Goal: Feedback & Contribution: Contribute content

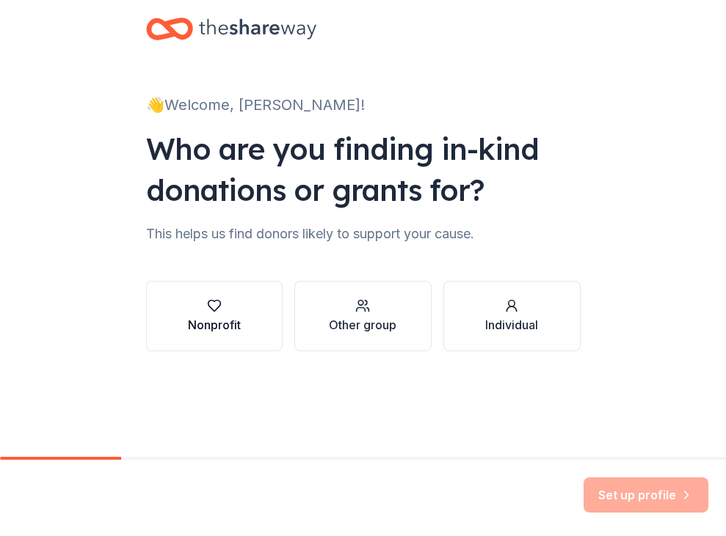
click at [200, 321] on div "Nonprofit" at bounding box center [214, 325] width 53 height 18
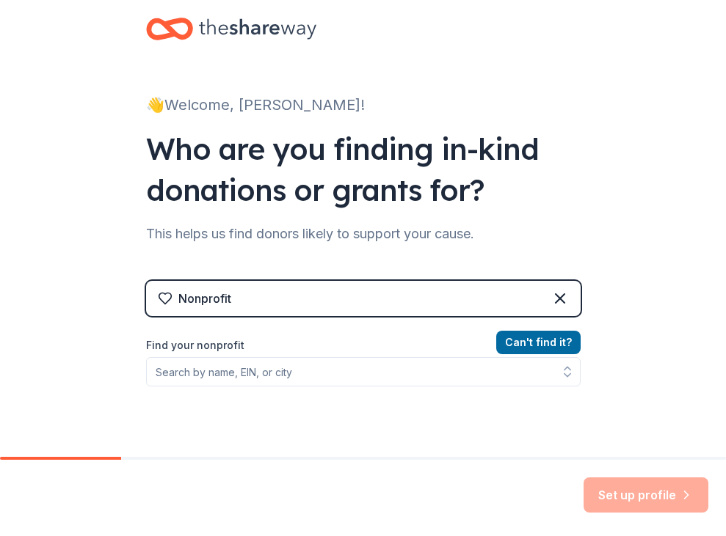
click at [358, 389] on div "Can ' t find it? Find your nonprofit" at bounding box center [363, 419] width 434 height 170
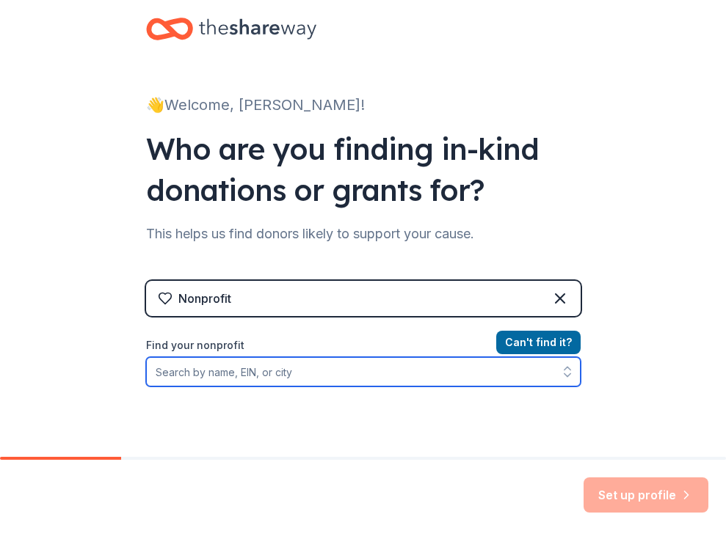
click at [200, 374] on input "Find your nonprofit" at bounding box center [363, 371] width 434 height 29
paste input "[US_EMPLOYER_IDENTIFICATION_NUMBER]"
type input "[US_EMPLOYER_IDENTIFICATION_NUMBER]"
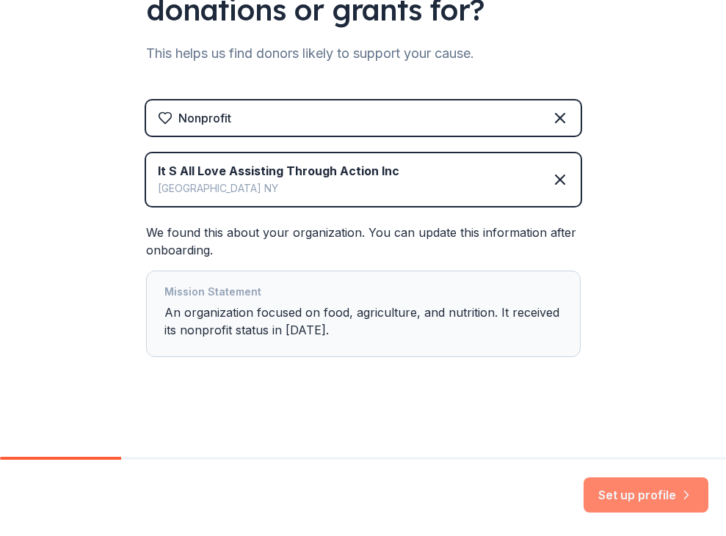
click at [616, 491] on button "Set up profile" at bounding box center [645, 495] width 125 height 35
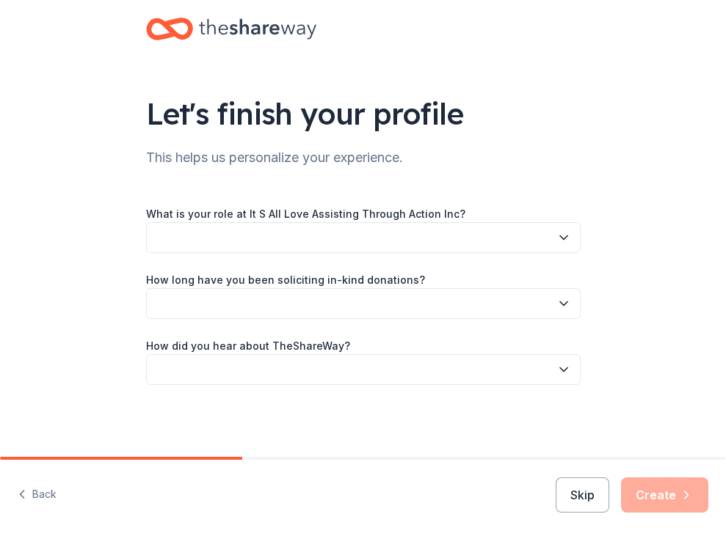
click at [434, 242] on button "button" at bounding box center [363, 237] width 434 height 31
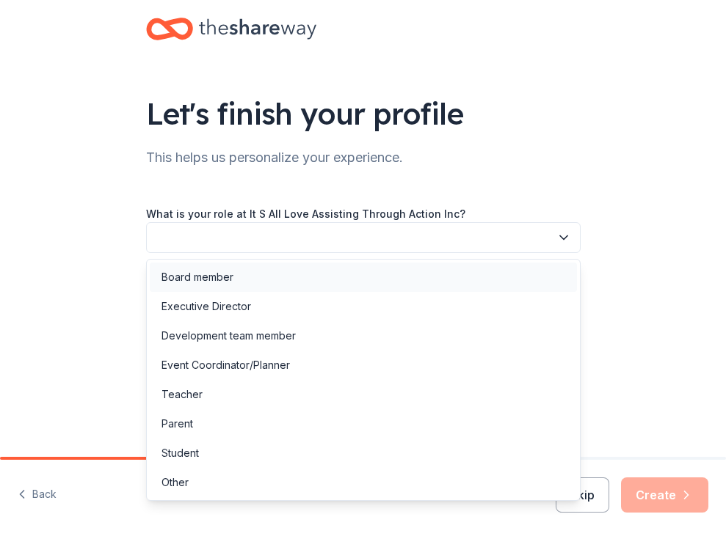
click at [401, 280] on div "Board member" at bounding box center [363, 277] width 427 height 29
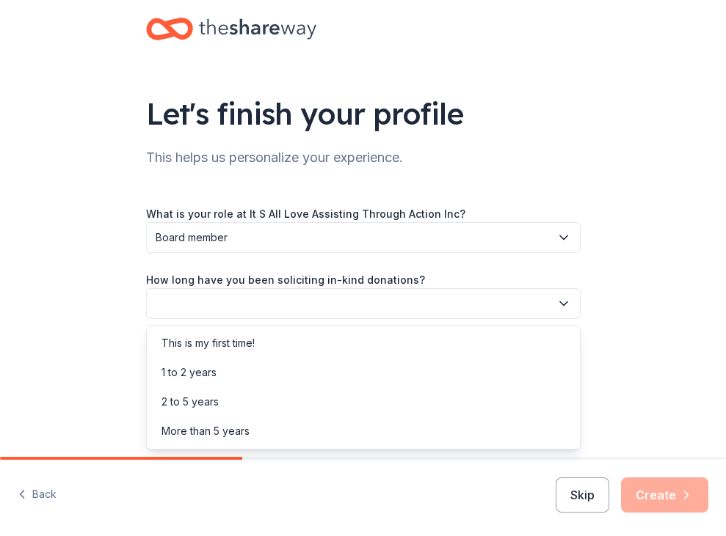
click at [381, 304] on button "button" at bounding box center [363, 303] width 434 height 31
click at [347, 347] on div "This is my first time!" at bounding box center [363, 343] width 427 height 29
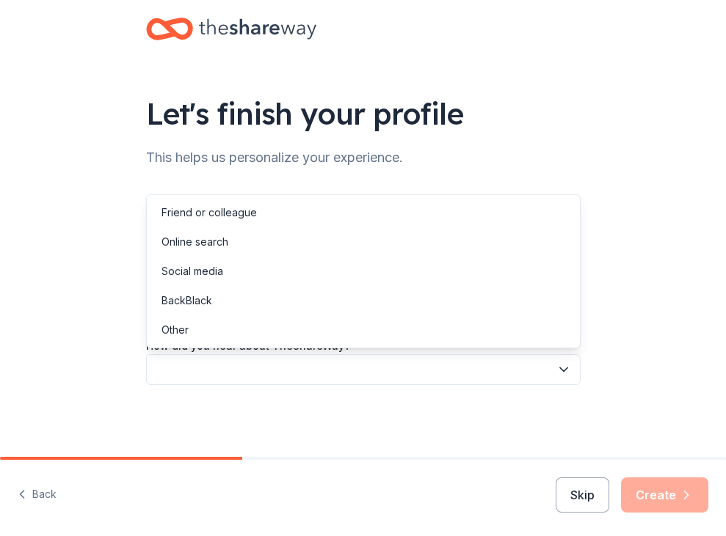
click at [341, 362] on button "button" at bounding box center [363, 369] width 434 height 31
click at [302, 325] on div "Other" at bounding box center [363, 329] width 427 height 29
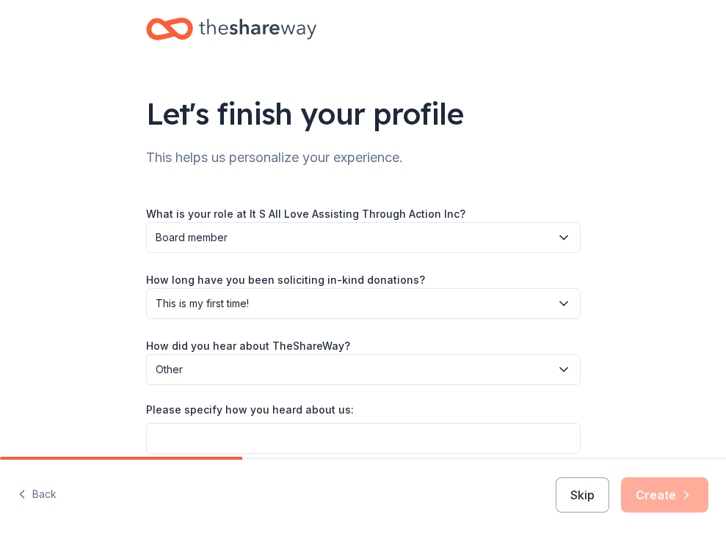
click at [345, 364] on span "Other" at bounding box center [353, 370] width 395 height 18
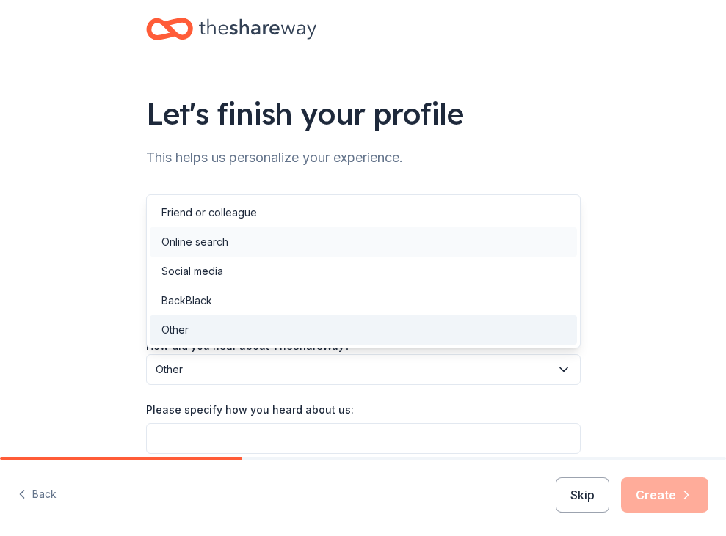
click at [315, 242] on div "Online search" at bounding box center [363, 241] width 427 height 29
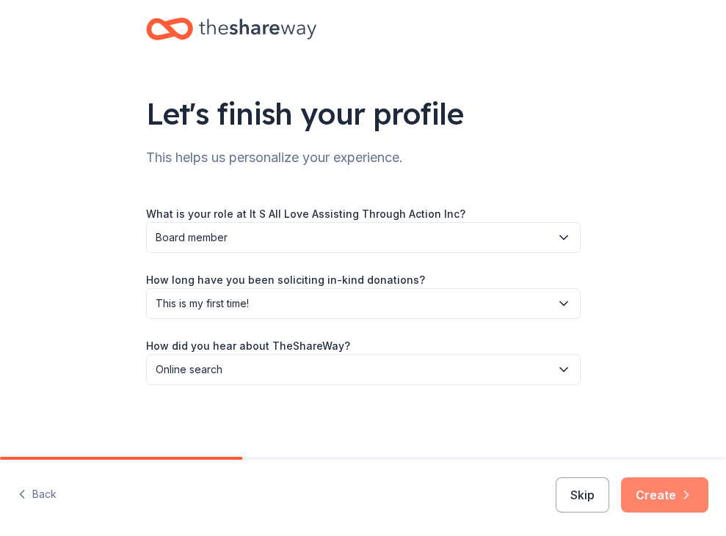
click at [652, 499] on button "Create" at bounding box center [664, 495] width 87 height 35
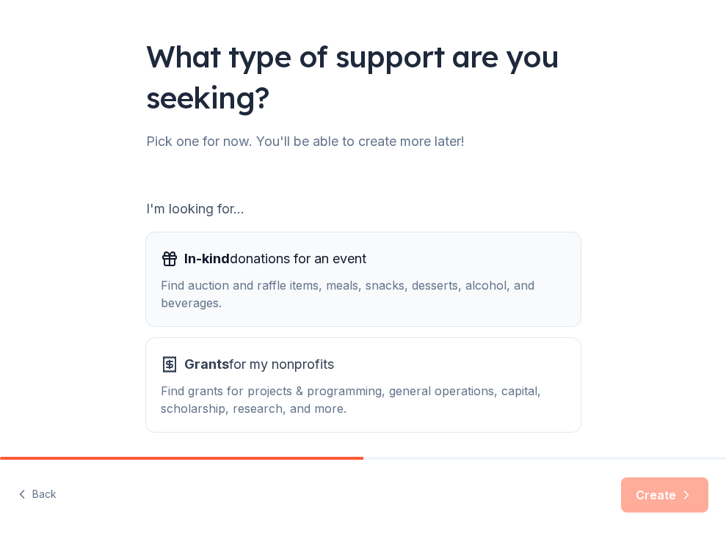
scroll to position [70, 0]
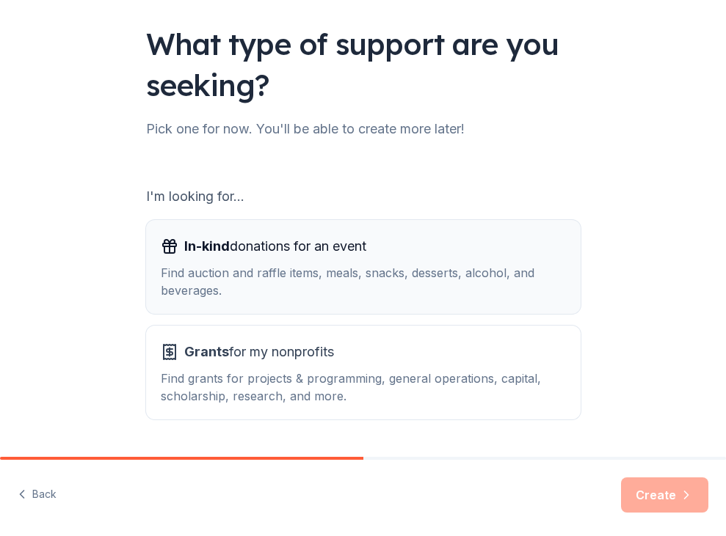
click at [426, 277] on div "Find auction and raffle items, meals, snacks, desserts, alcohol, and beverages." at bounding box center [363, 281] width 405 height 35
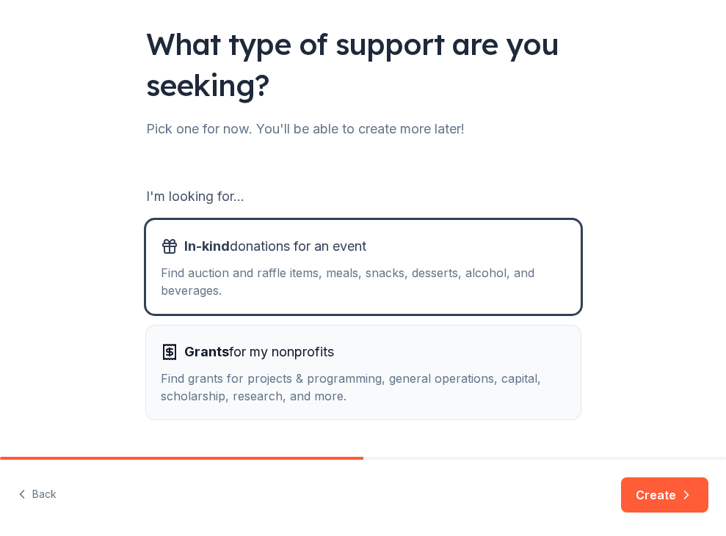
click at [464, 365] on div "Grants for my nonprofits Find grants for projects & programming, general operat…" at bounding box center [363, 372] width 405 height 65
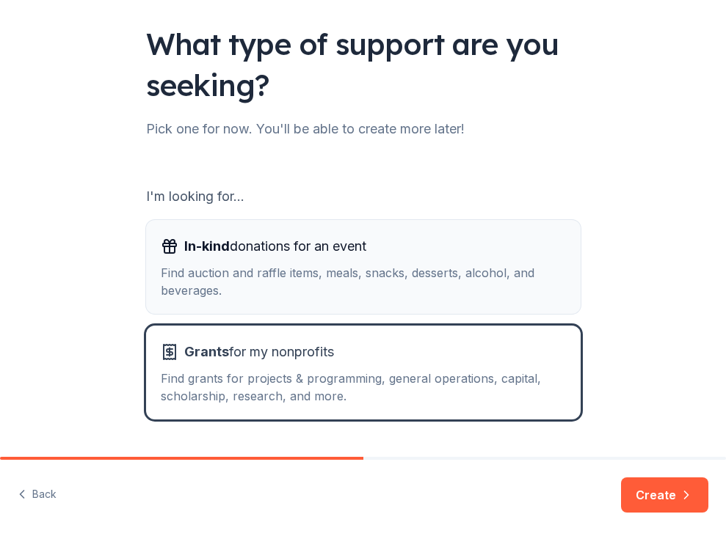
click at [432, 282] on div "Find auction and raffle items, meals, snacks, desserts, alcohol, and beverages." at bounding box center [363, 281] width 405 height 35
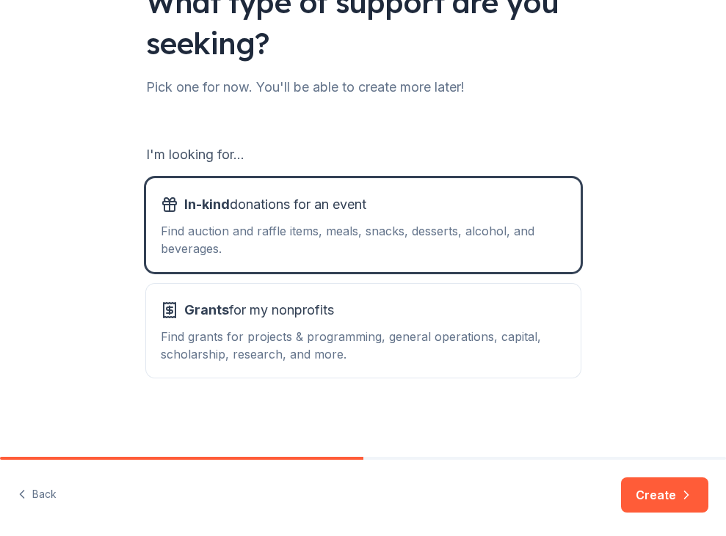
scroll to position [112, 0]
click at [498, 348] on div "Find grants for projects & programming, general operations, capital, scholarshi…" at bounding box center [363, 345] width 405 height 35
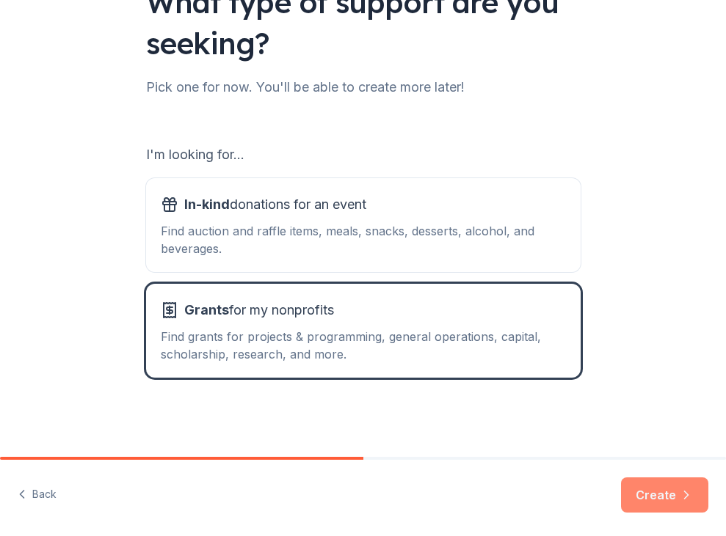
click at [679, 500] on icon "button" at bounding box center [686, 495] width 15 height 15
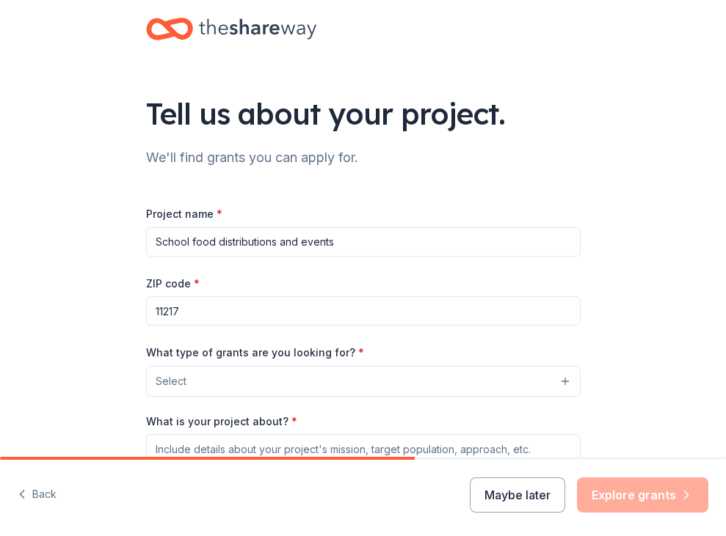
type input "School food distributions and events"
click at [299, 383] on button "Select" at bounding box center [363, 381] width 434 height 31
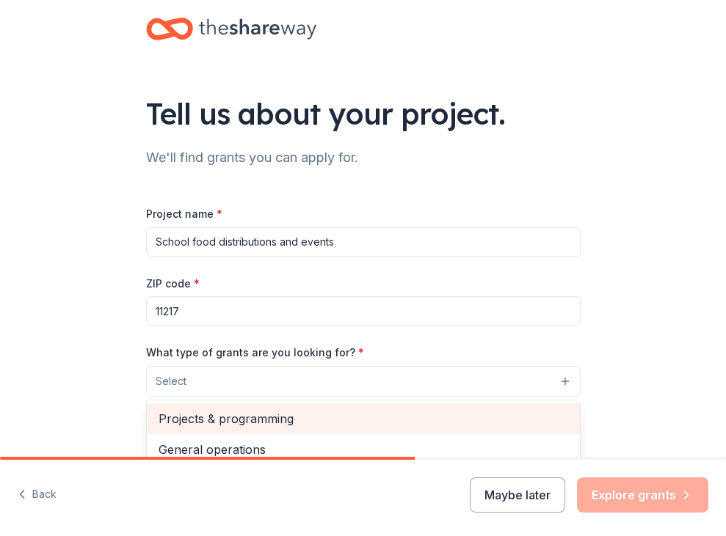
click at [302, 411] on span "Projects & programming" at bounding box center [362, 418] width 409 height 19
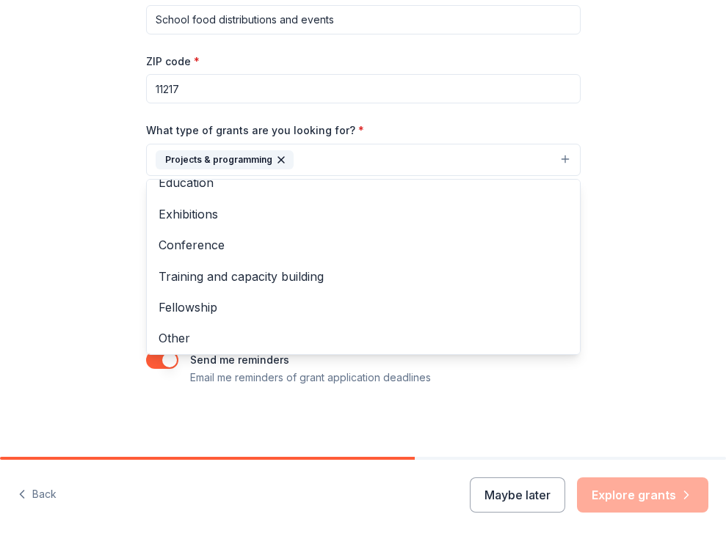
scroll to position [221, 0]
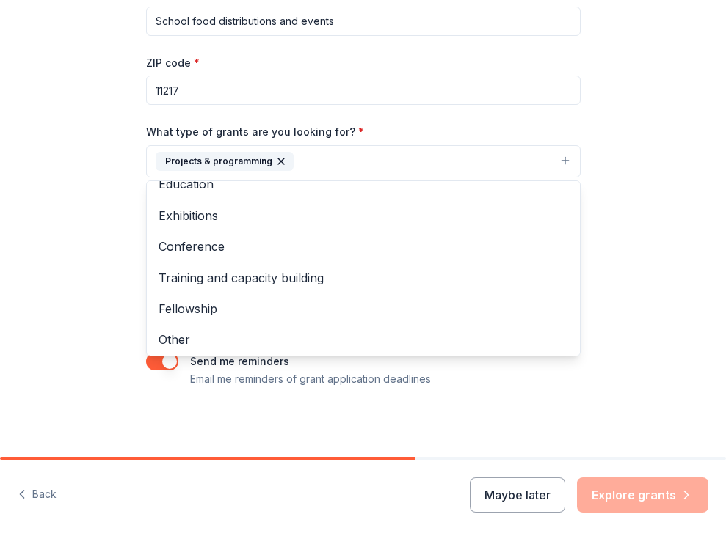
click at [277, 408] on div "Tell us about your project. We'll find grants you can apply for. Project name *…" at bounding box center [362, 118] width 469 height 679
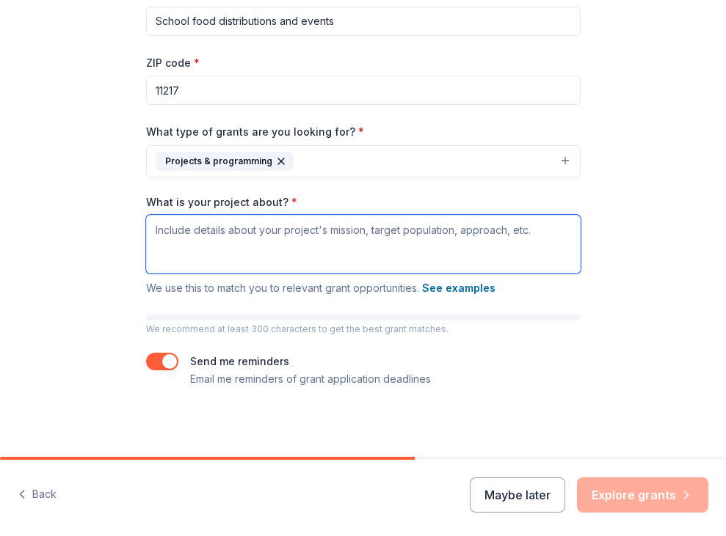
click at [263, 260] on textarea "What is your project about? *" at bounding box center [363, 244] width 434 height 59
paste textarea "Founded in [DATE], It’s All Love Assisting Through Action (IAL) is a nonprofit,…"
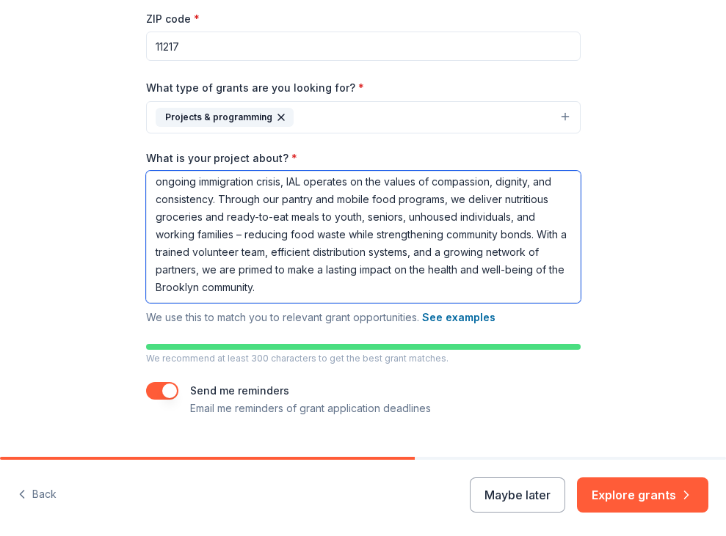
scroll to position [271, 0]
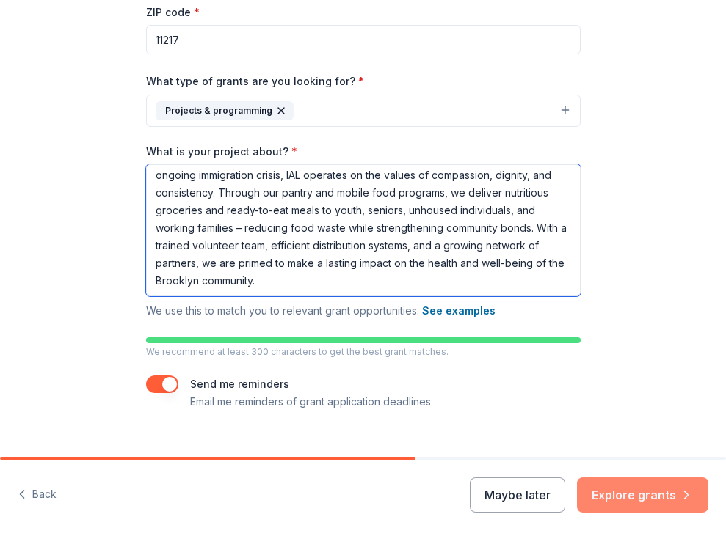
type textarea "Founded in [DATE], It’s All Love Assisting Through Action (IAL) is a nonprofit,…"
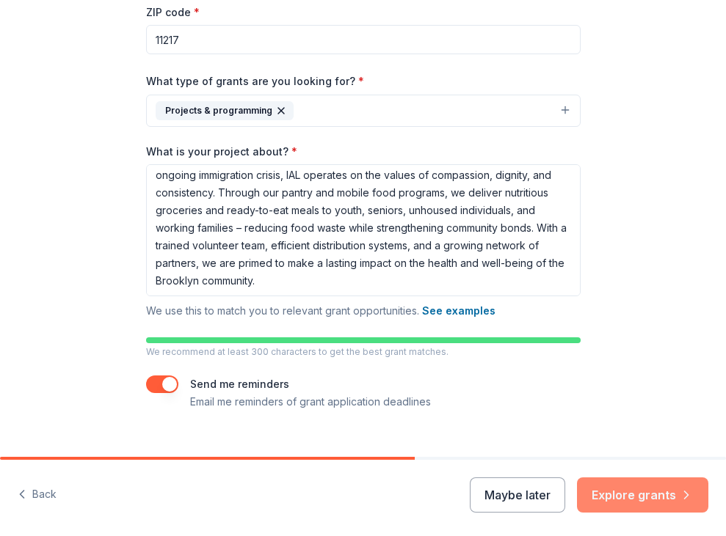
click at [615, 493] on button "Explore grants" at bounding box center [642, 495] width 131 height 35
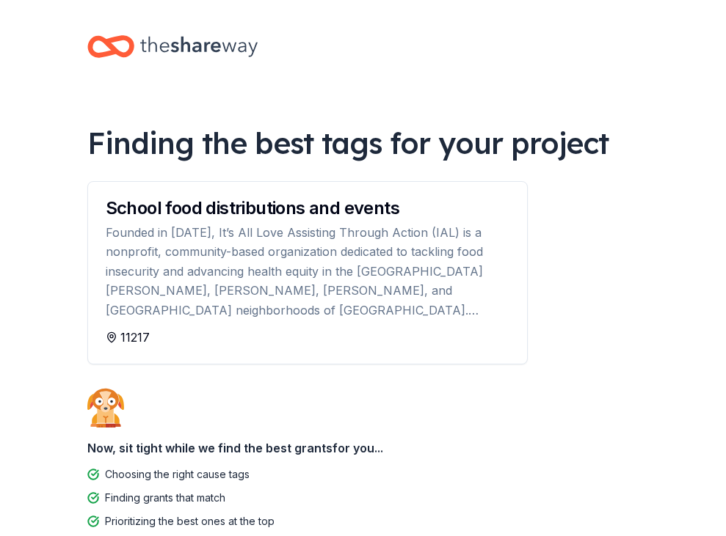
scroll to position [-1, 0]
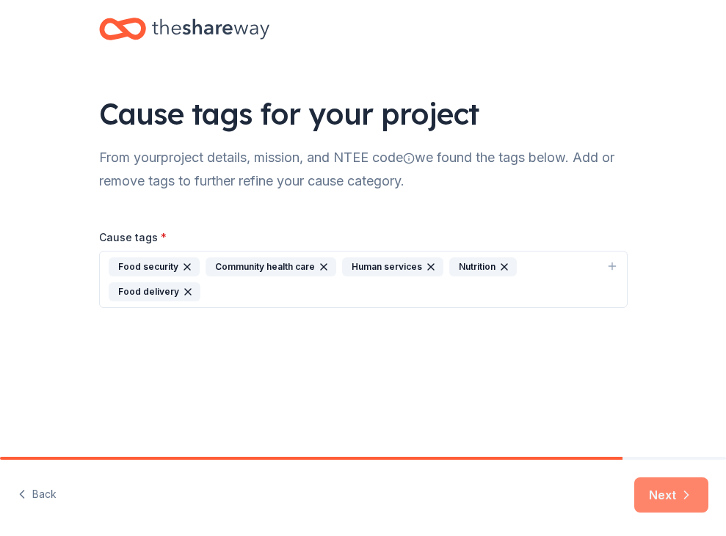
click at [662, 497] on button "Next" at bounding box center [671, 495] width 74 height 35
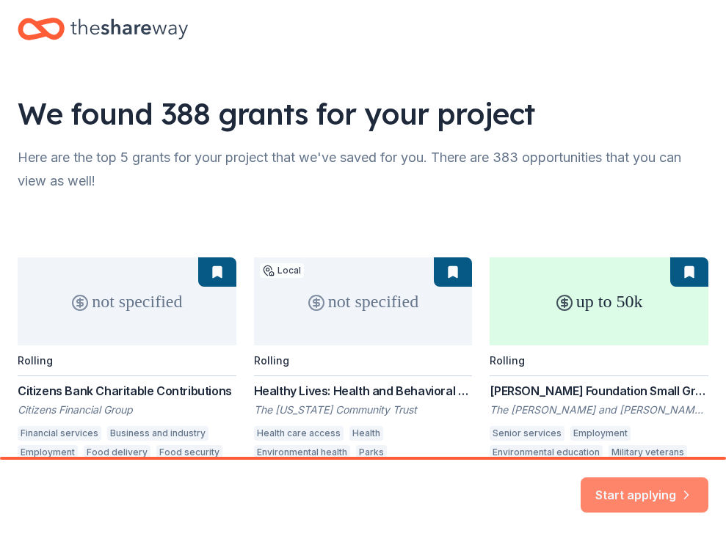
click at [643, 485] on button "Start applying" at bounding box center [644, 486] width 128 height 35
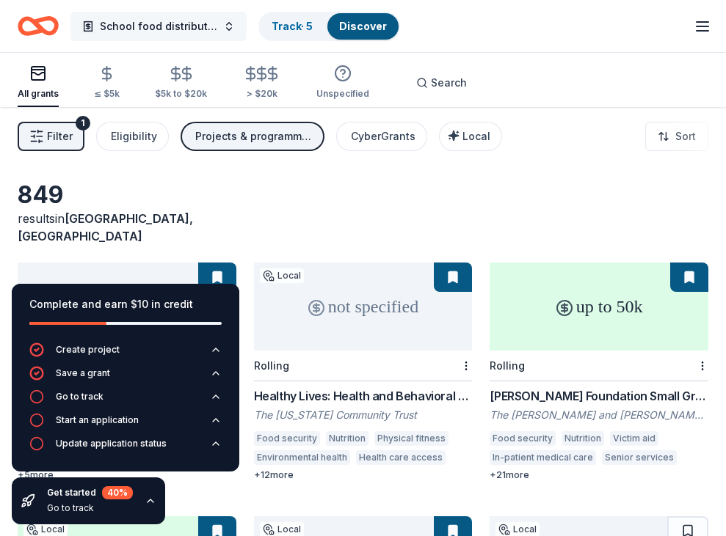
click at [162, 21] on span "School food distributions and events" at bounding box center [158, 27] width 117 height 18
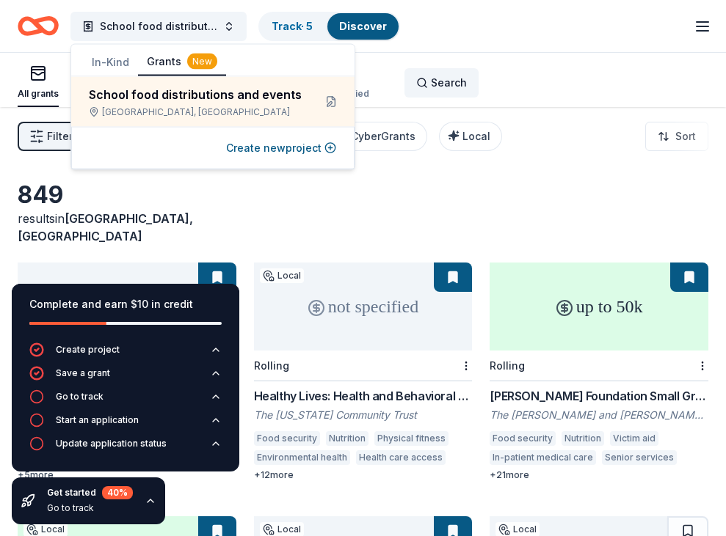
click at [447, 79] on span "Search" at bounding box center [449, 83] width 36 height 18
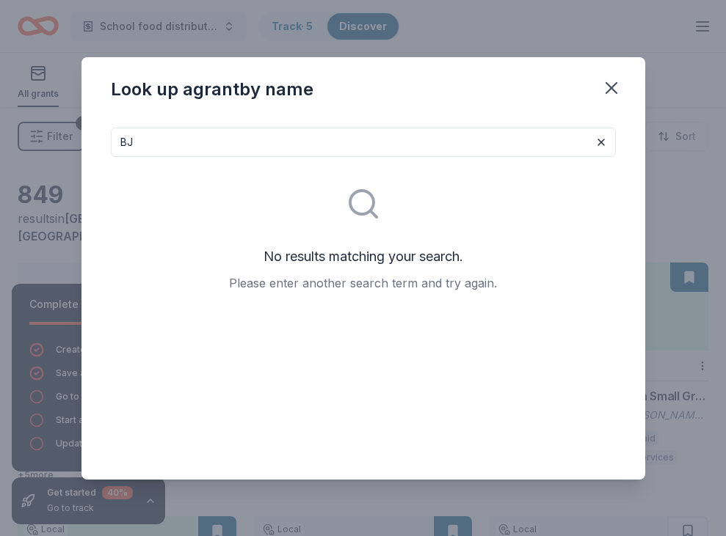
type input "BJ"
click at [613, 81] on icon "button" at bounding box center [611, 88] width 21 height 21
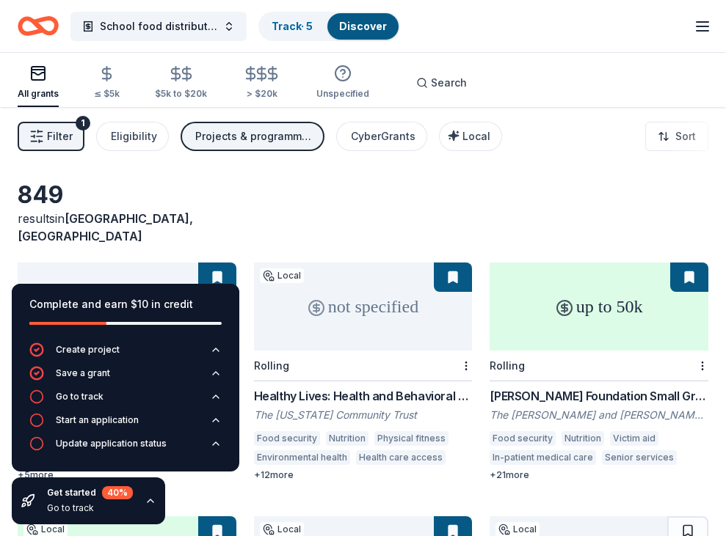
click at [48, 138] on span "Filter" at bounding box center [60, 137] width 26 height 18
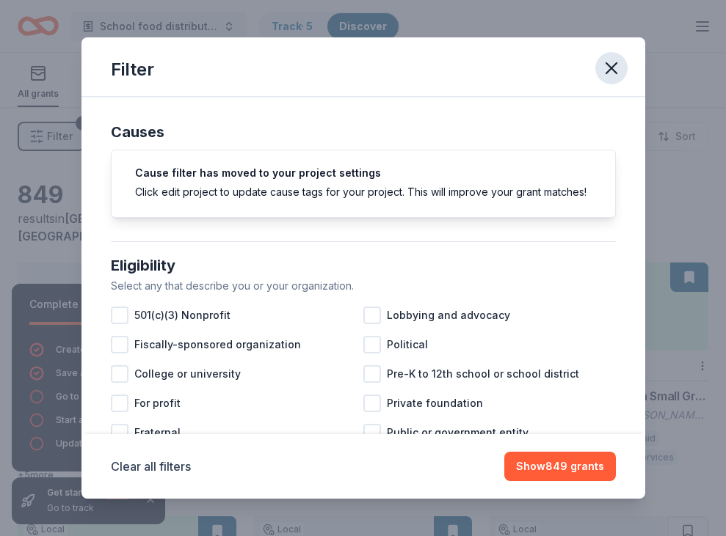
click at [616, 71] on icon "button" at bounding box center [611, 68] width 21 height 21
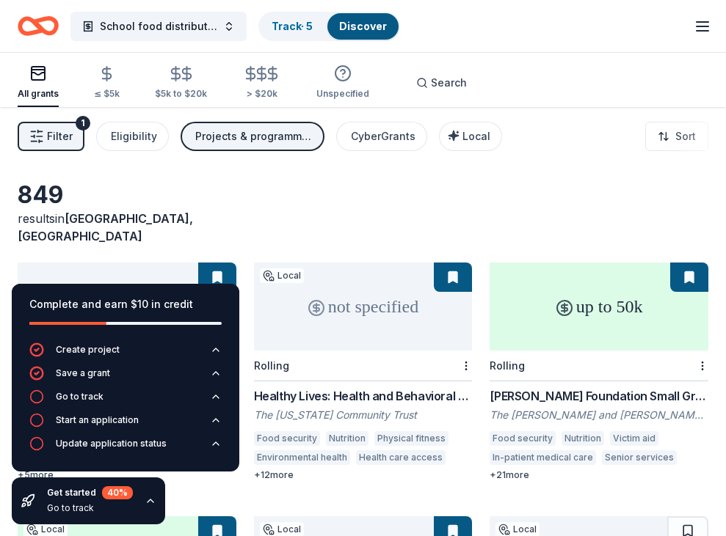
click at [698, 29] on icon "button" at bounding box center [702, 27] width 18 height 18
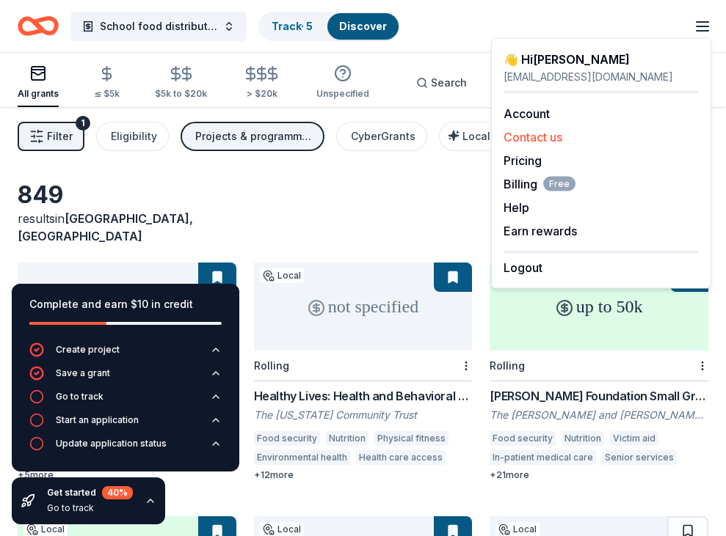
click at [551, 136] on button "Contact us" at bounding box center [532, 137] width 59 height 18
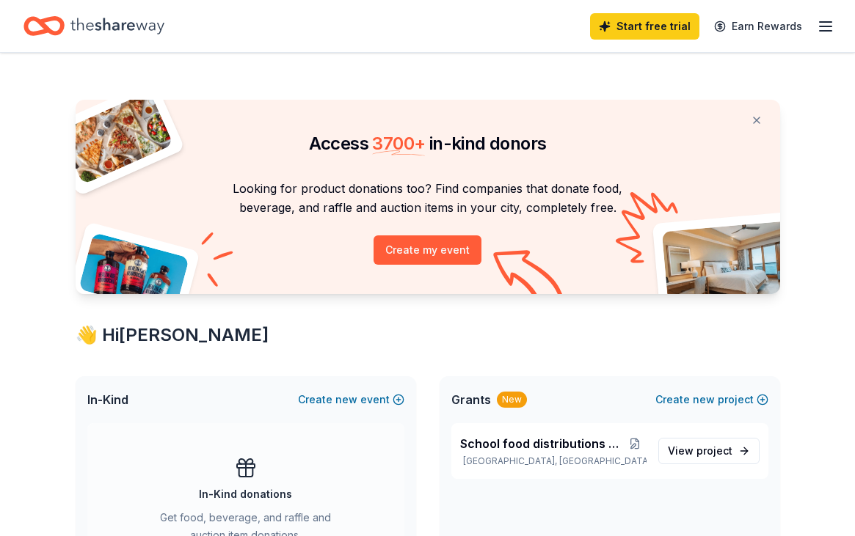
scroll to position [163, 0]
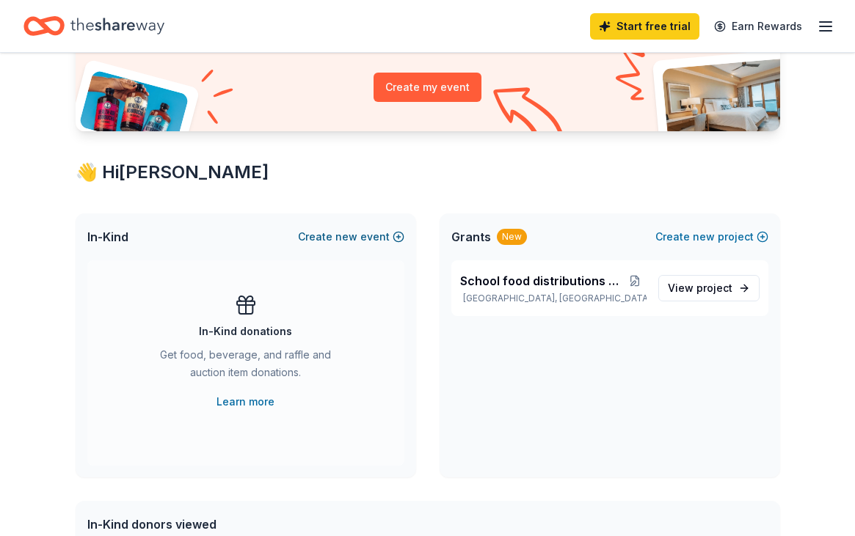
click at [348, 235] on span "new" at bounding box center [346, 237] width 22 height 18
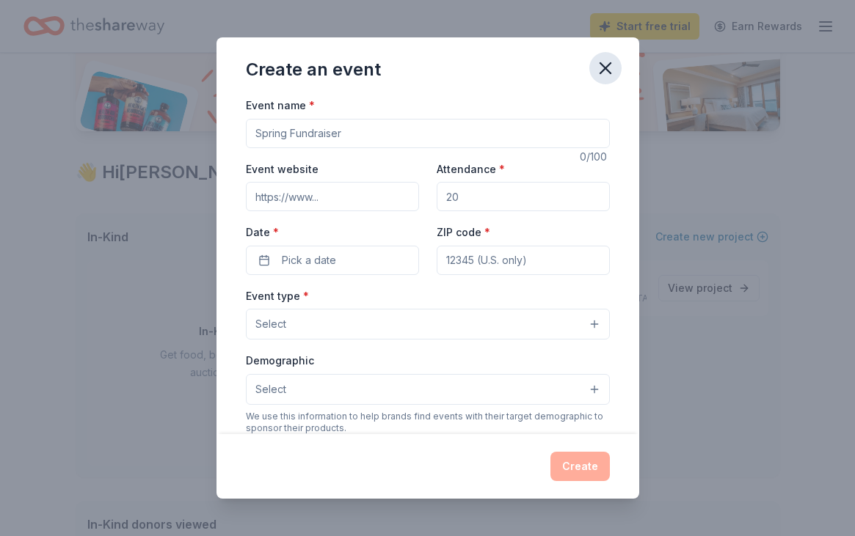
click at [604, 76] on icon "button" at bounding box center [605, 68] width 21 height 21
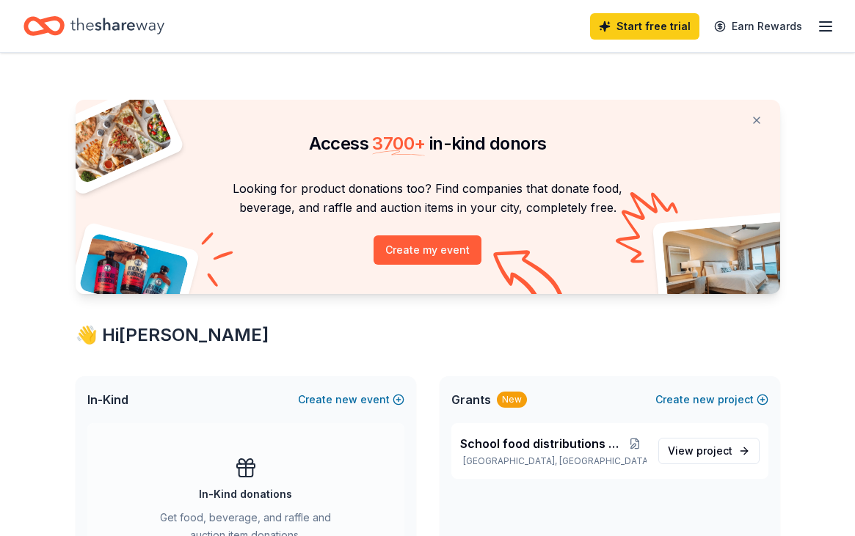
scroll to position [0, 0]
click at [817, 29] on icon "button" at bounding box center [825, 27] width 18 height 18
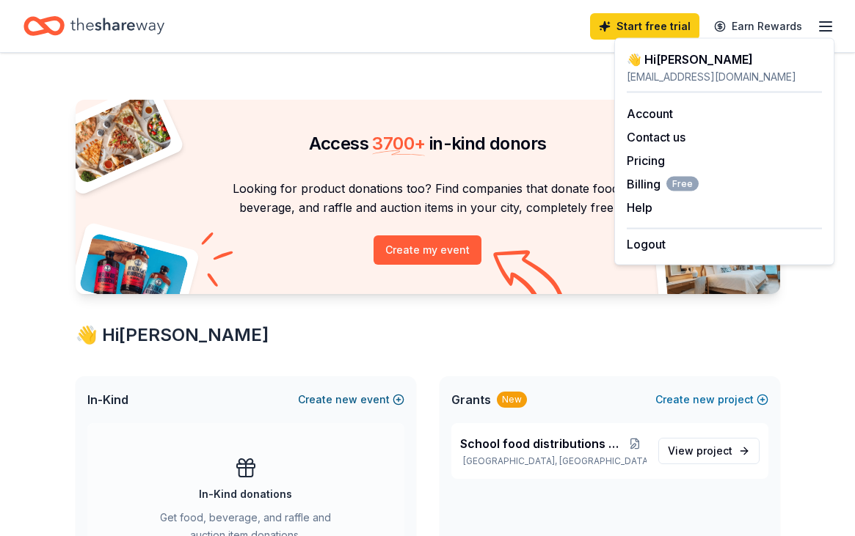
click at [347, 401] on span "new" at bounding box center [346, 400] width 22 height 18
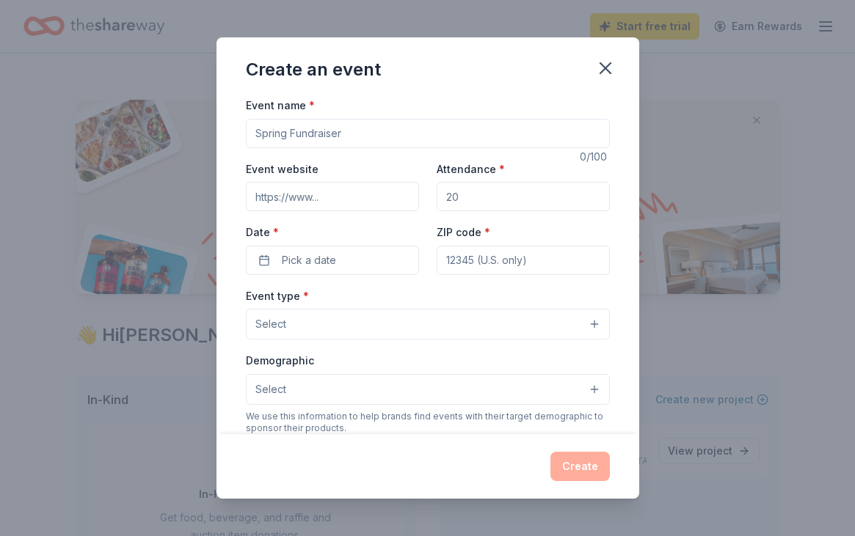
click at [344, 148] on div "Event name * 0 /100 Event website Attendance * Date * Pick a date ZIP code * Ev…" at bounding box center [428, 435] width 364 height 678
type input "IAL Food justice event"
click at [277, 200] on input "Event website" at bounding box center [332, 196] width 173 height 29
click at [503, 191] on input "Attendance *" at bounding box center [522, 196] width 173 height 29
type input "30"
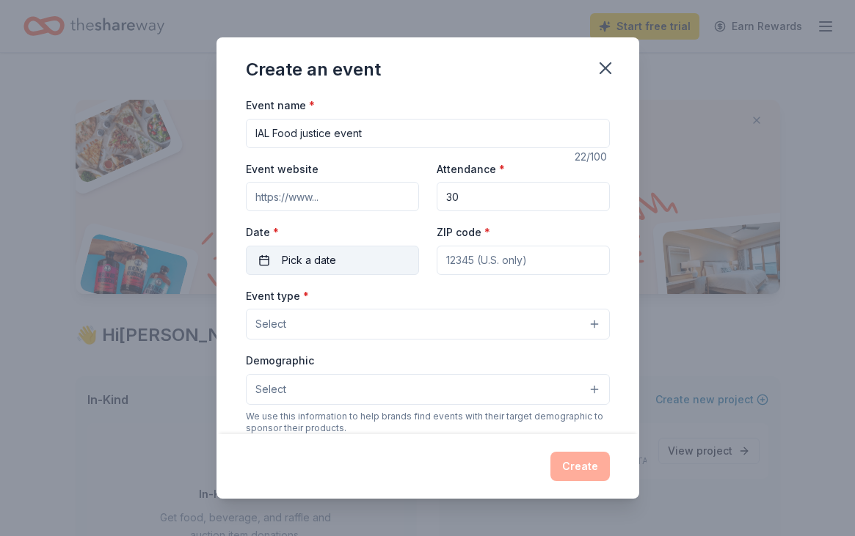
click at [384, 263] on button "Pick a date" at bounding box center [332, 260] width 173 height 29
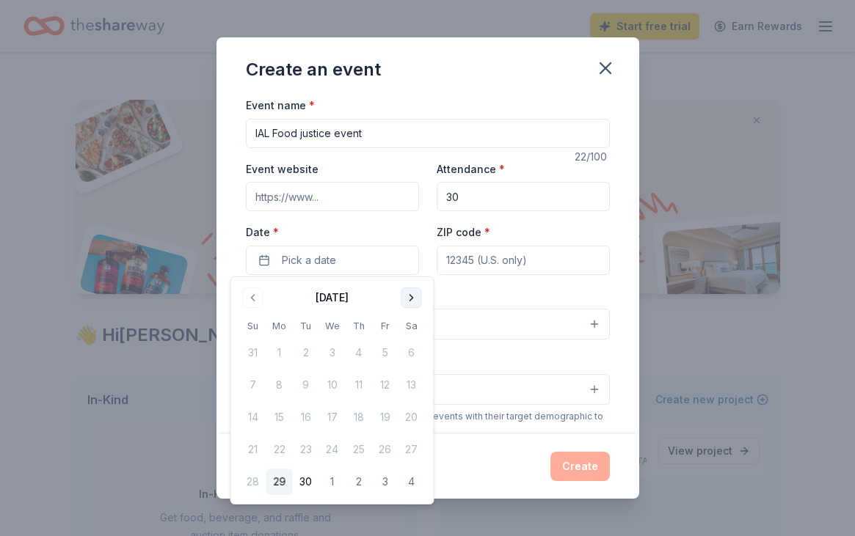
click at [406, 302] on button "Go to next month" at bounding box center [411, 298] width 21 height 21
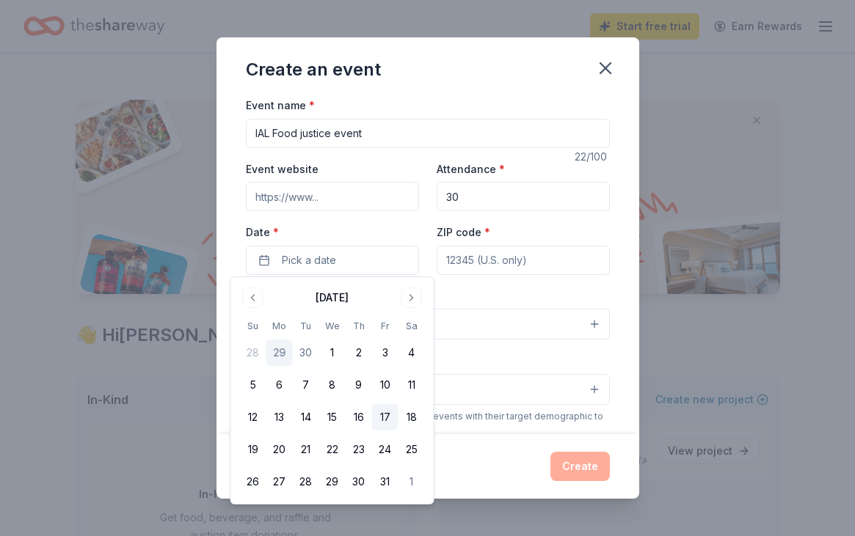
click at [390, 417] on button "17" at bounding box center [385, 417] width 26 height 26
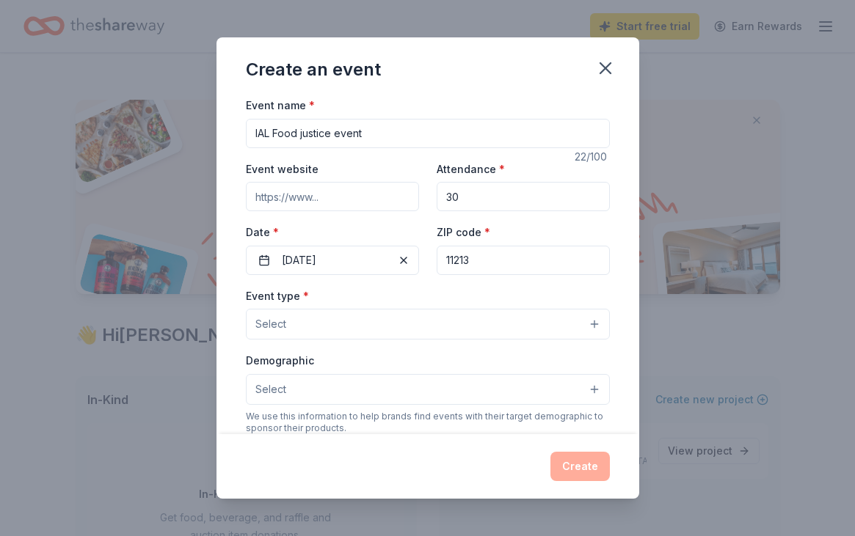
type input "11213"
click at [376, 315] on button "Select" at bounding box center [428, 324] width 364 height 31
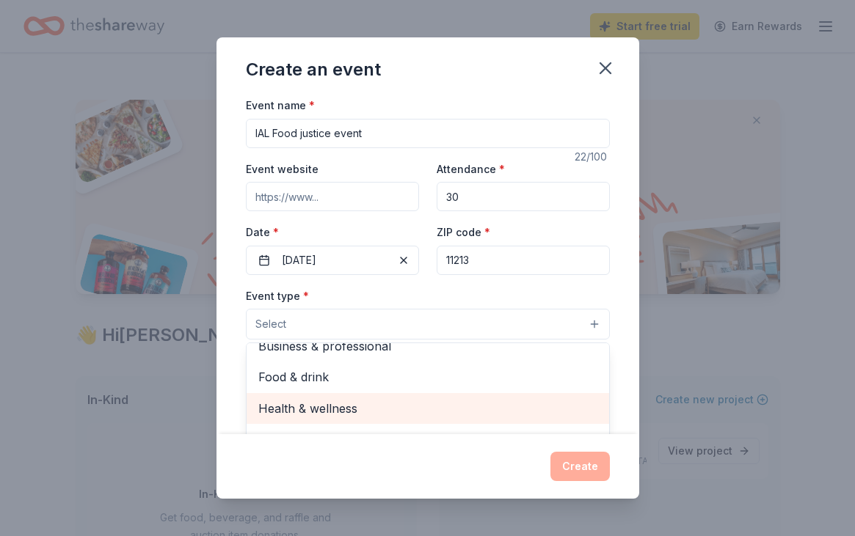
click at [359, 404] on span "Health & wellness" at bounding box center [427, 408] width 339 height 19
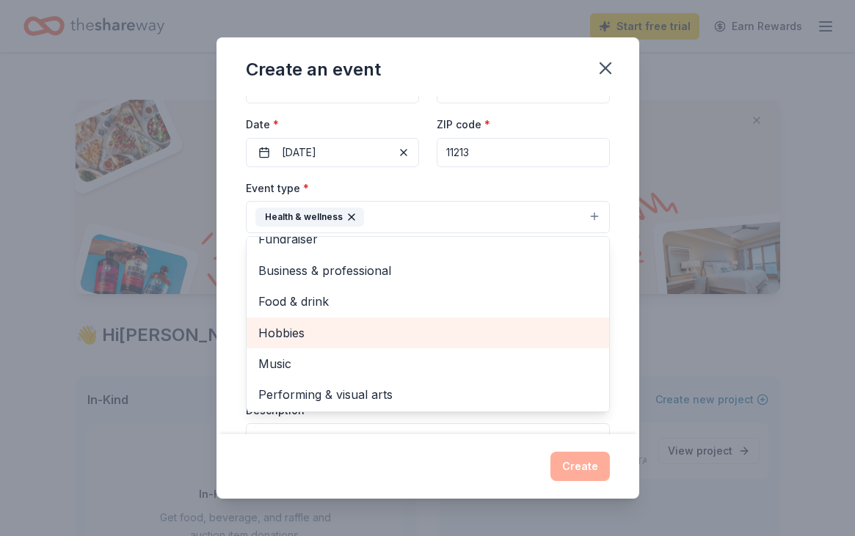
scroll to position [110, 0]
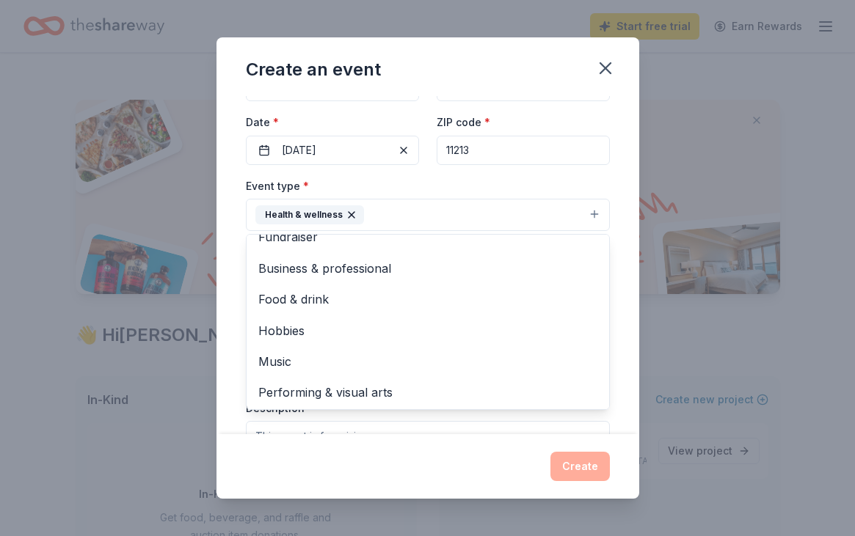
click at [232, 362] on div "Event name * IAL Food justice event 22 /100 Event website Attendance * 30 Date …" at bounding box center [427, 265] width 423 height 338
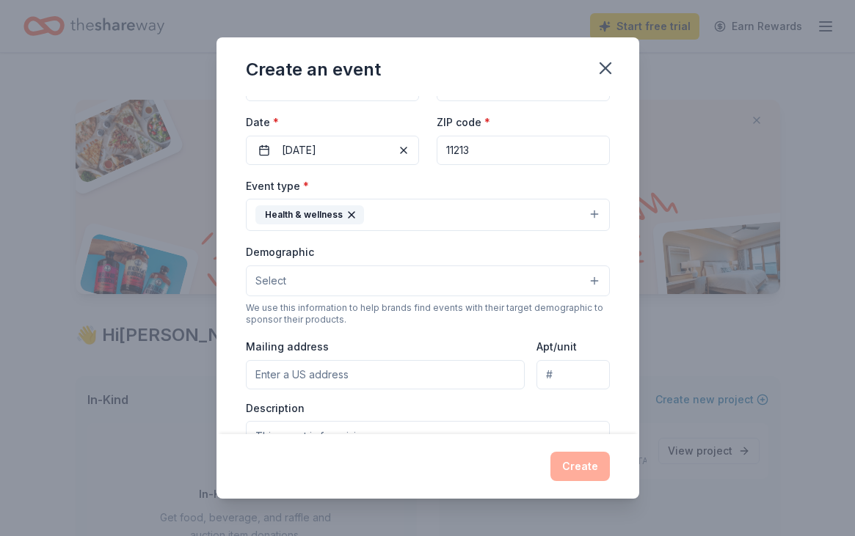
click at [419, 209] on button "Health & wellness" at bounding box center [428, 215] width 364 height 32
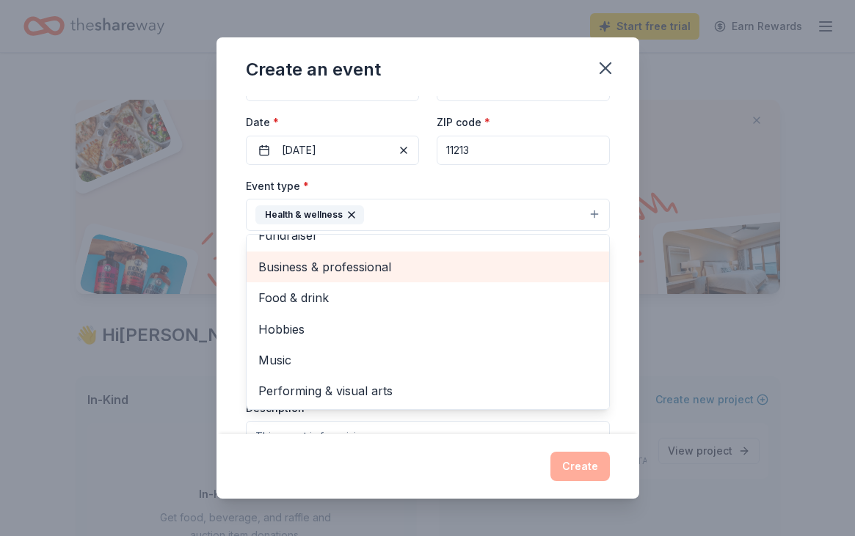
scroll to position [16, 0]
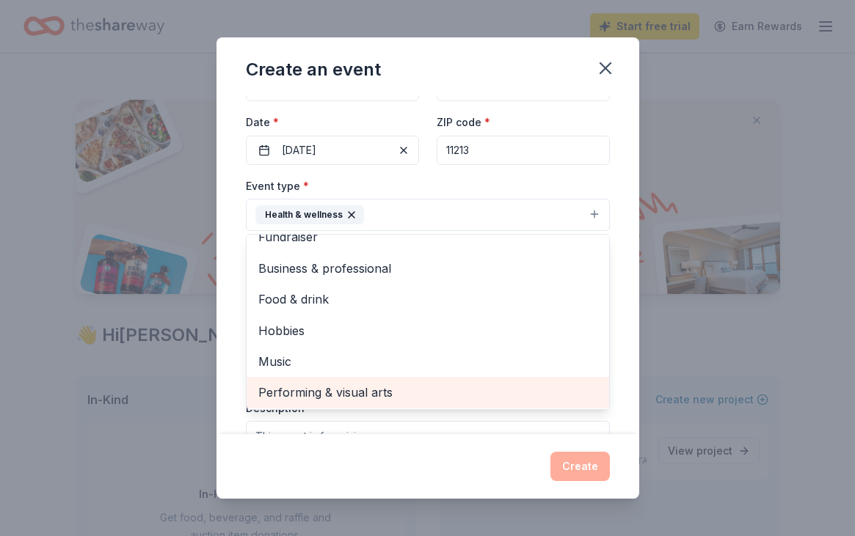
click at [370, 387] on span "Performing & visual arts" at bounding box center [427, 392] width 339 height 19
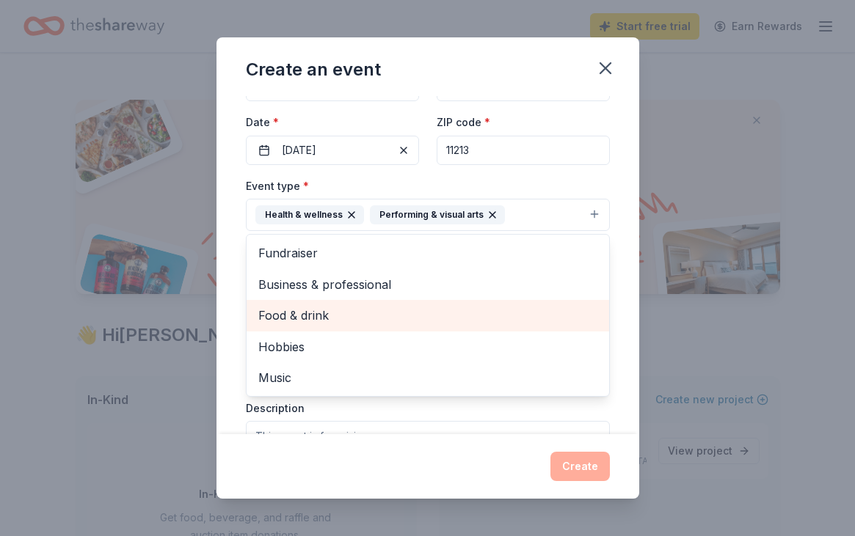
click at [337, 322] on span "Food & drink" at bounding box center [427, 315] width 339 height 19
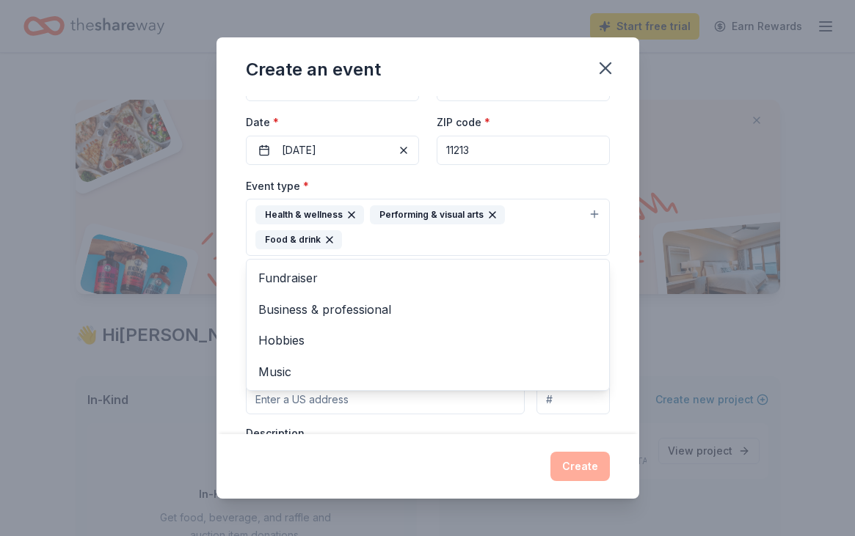
click at [230, 318] on div "Event name * IAL Food justice event 22 /100 Event website Attendance * 30 Date …" at bounding box center [427, 265] width 423 height 338
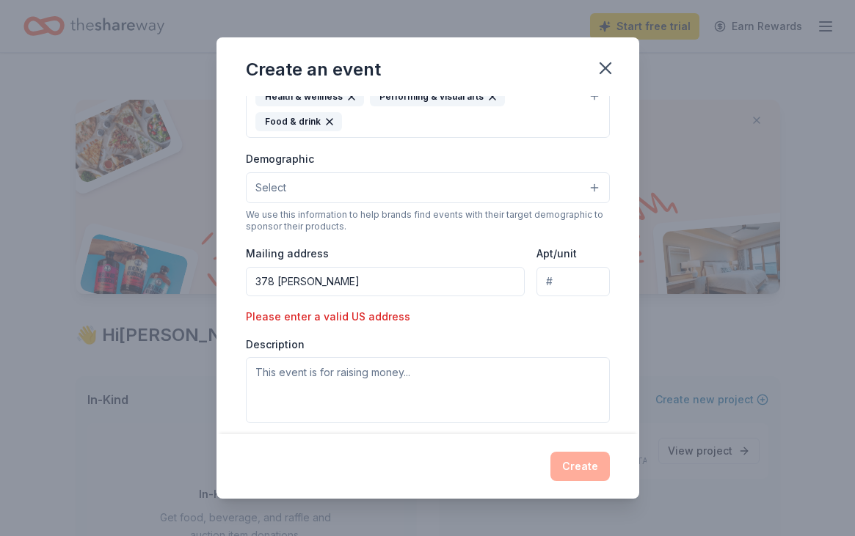
scroll to position [230, 0]
click at [337, 288] on input "378 throop" at bounding box center [385, 280] width 279 height 29
click at [323, 276] on input "378 throop" at bounding box center [385, 280] width 279 height 29
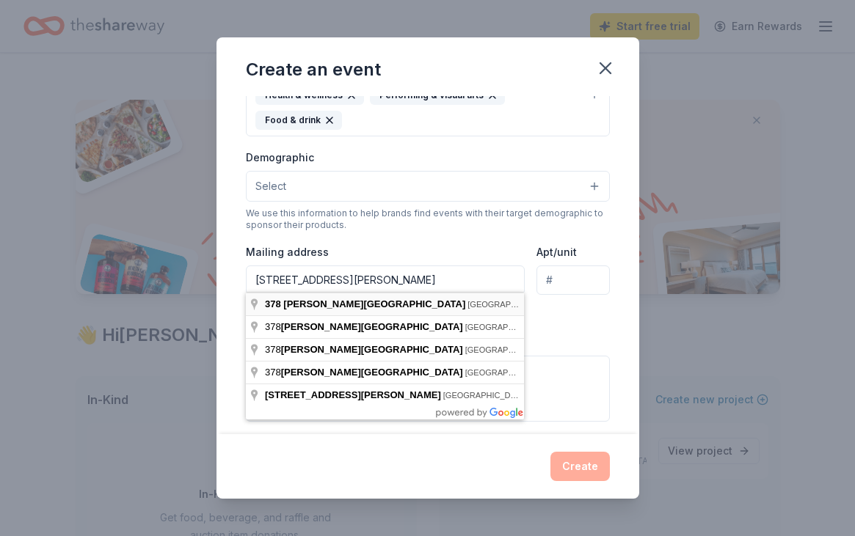
type input "378 throop avenue"
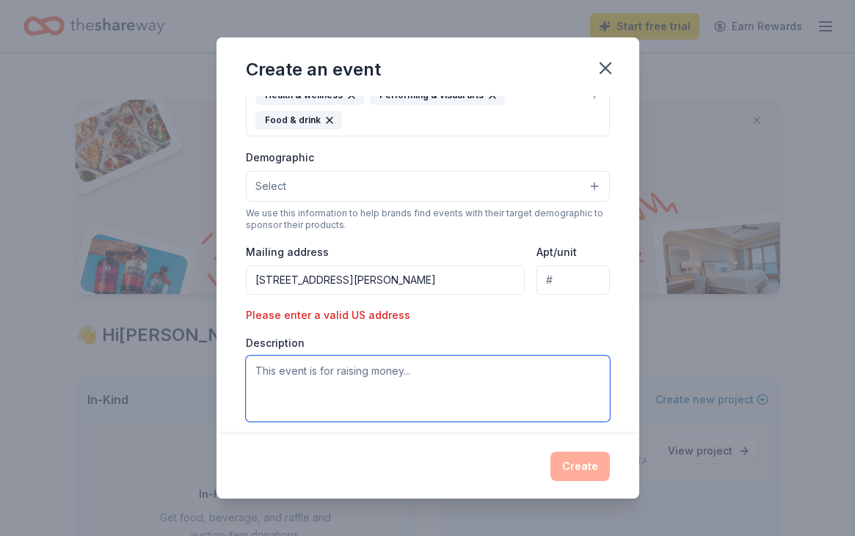
click at [349, 369] on textarea at bounding box center [428, 389] width 364 height 66
paste textarea "Brooklyn School for Career Development (cafeteria, gym, or classrooms) – Discus…"
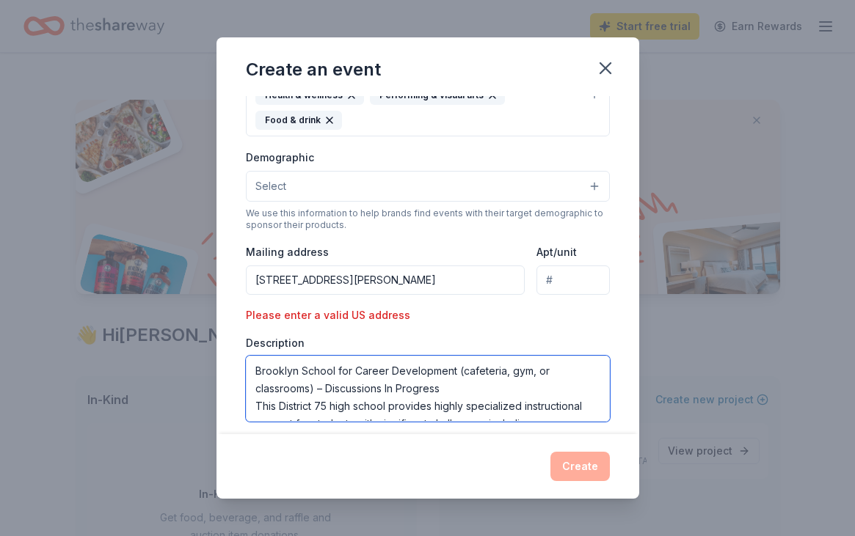
scroll to position [0, 0]
drag, startPoint x: 449, startPoint y: 388, endPoint x: 170, endPoint y: 362, distance: 280.0
click at [170, 362] on div "Create an event Event name * IAL Food justice event 22 /100 Event website Atten…" at bounding box center [427, 268] width 855 height 536
click at [258, 368] on textarea "Brooklyn School for Career Development (cafeteria, gym, or classrooms) – Discus…" at bounding box center [428, 389] width 364 height 66
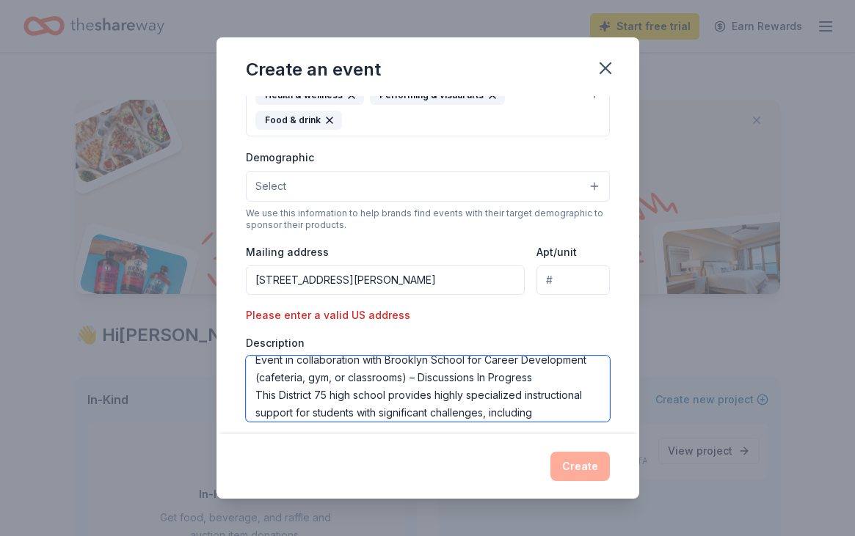
scroll to position [13, 0]
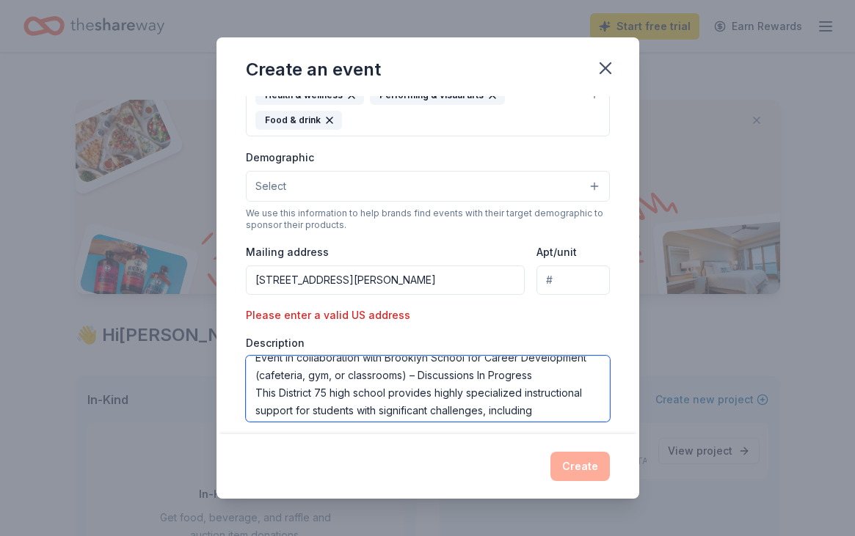
drag, startPoint x: 541, startPoint y: 378, endPoint x: 418, endPoint y: 378, distance: 122.5
click at [418, 378] on textarea "Event in collaboration with Brooklyn School for Career Development (cafeteria, …" at bounding box center [428, 389] width 364 height 66
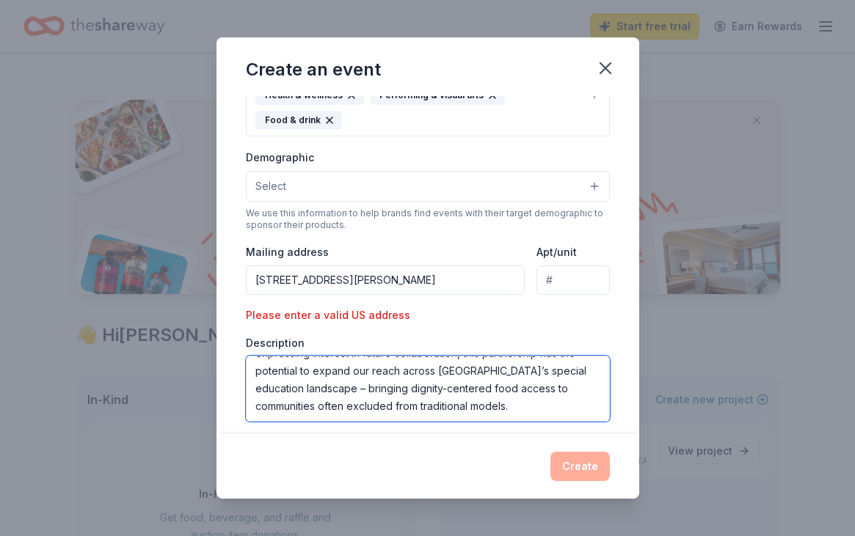
scroll to position [176, 0]
click at [486, 401] on textarea "Event in collaboration with Brooklyn School for Career Development (cafeteria, …" at bounding box center [428, 389] width 364 height 66
type textarea "Event in collaboration with Brooklyn School for Career Development (cafeteria, …"
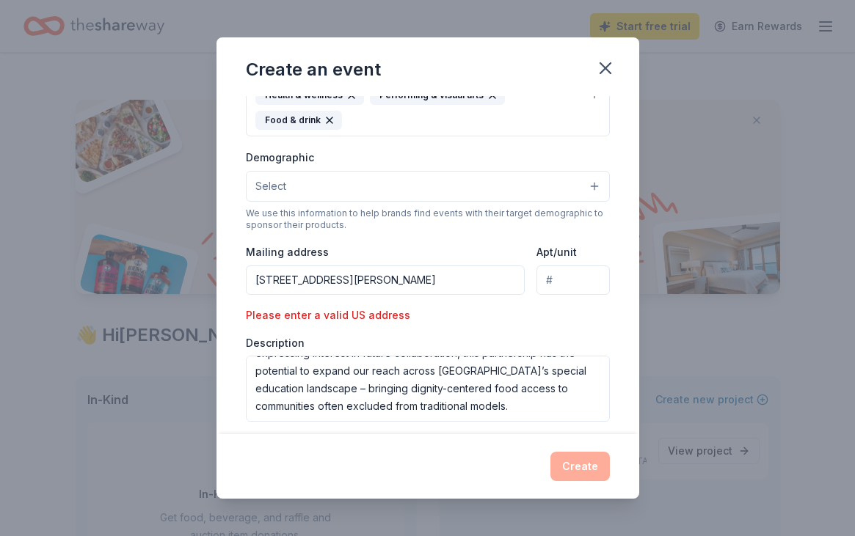
click at [453, 284] on input "378 throop avenue" at bounding box center [385, 280] width 279 height 29
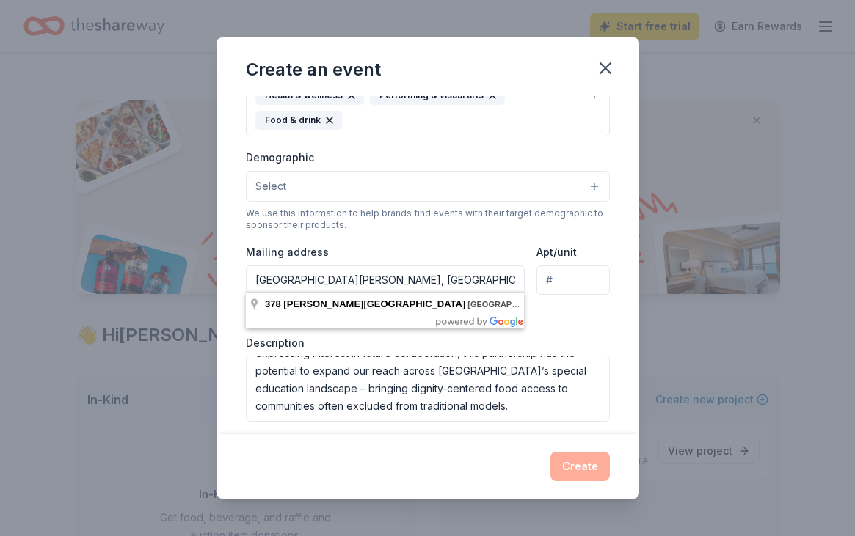
click at [588, 311] on div "Event type * Health & wellness Performing & visual arts Food & drink Demographi…" at bounding box center [428, 239] width 364 height 365
click at [472, 278] on input "378 throop avenue brooklyn, ny, usa" at bounding box center [385, 280] width 279 height 29
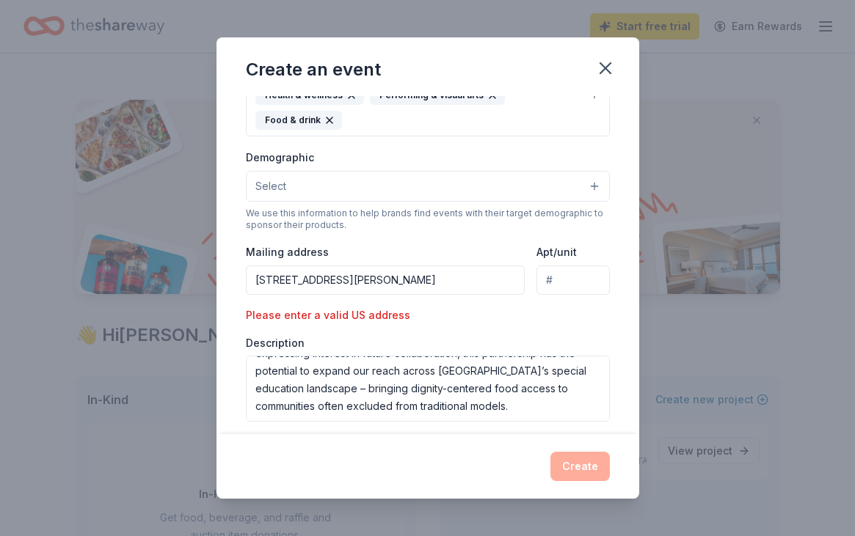
type input "378 throop avenue brooklyn, ny, usa"
click at [414, 307] on div "Please enter a valid US address" at bounding box center [332, 316] width 173 height 18
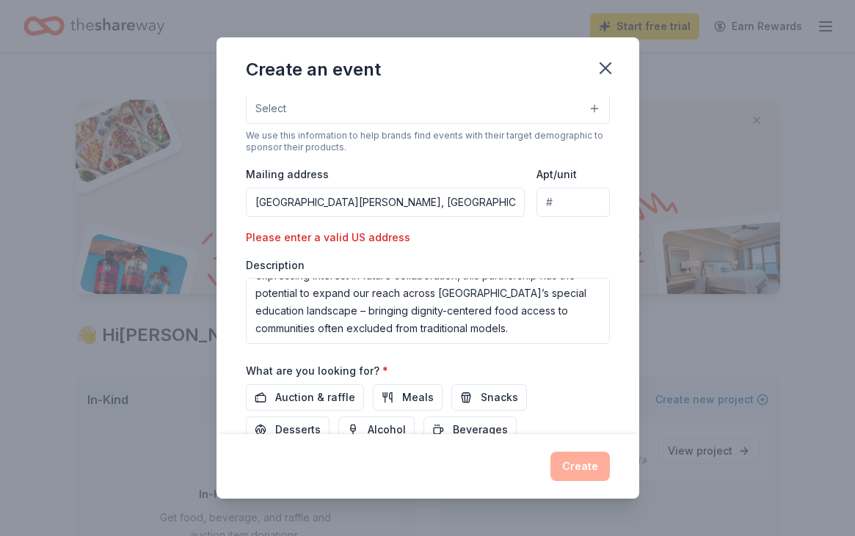
scroll to position [310, 0]
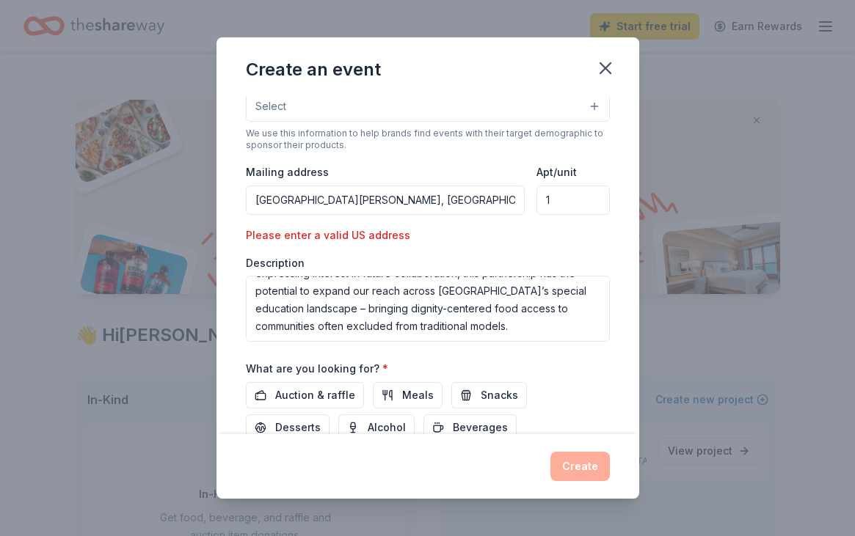
type input "1"
click at [543, 222] on div "Event type * Health & wellness Performing & visual arts Food & drink Demographi…" at bounding box center [428, 159] width 364 height 365
click at [423, 186] on input "378 throop avenue brooklyn, ny, usa" at bounding box center [385, 200] width 279 height 29
type input "378 throop avenue brooklyn, ny, usa"
click at [373, 237] on div "Please enter a valid US address" at bounding box center [332, 236] width 173 height 18
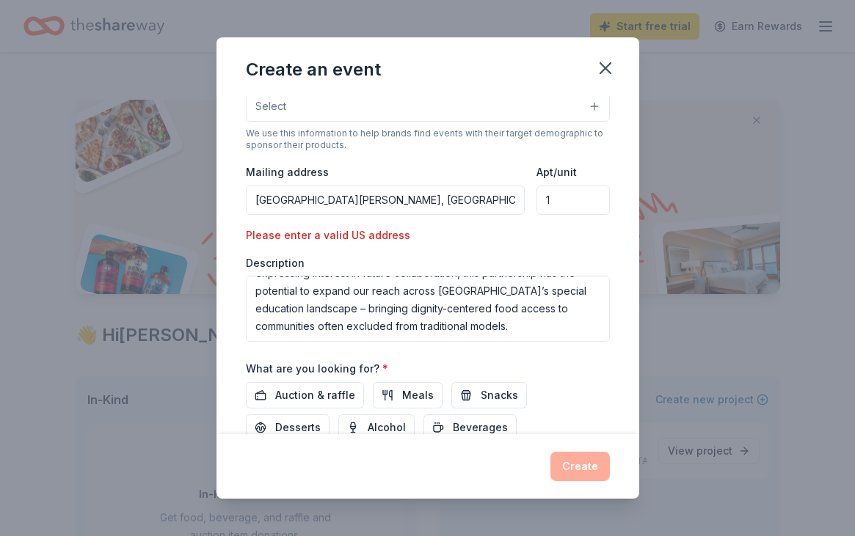
click at [594, 465] on div "Create" at bounding box center [428, 466] width 364 height 29
click at [457, 209] on input "378 throop avenue brooklyn, ny, usa" at bounding box center [385, 200] width 279 height 29
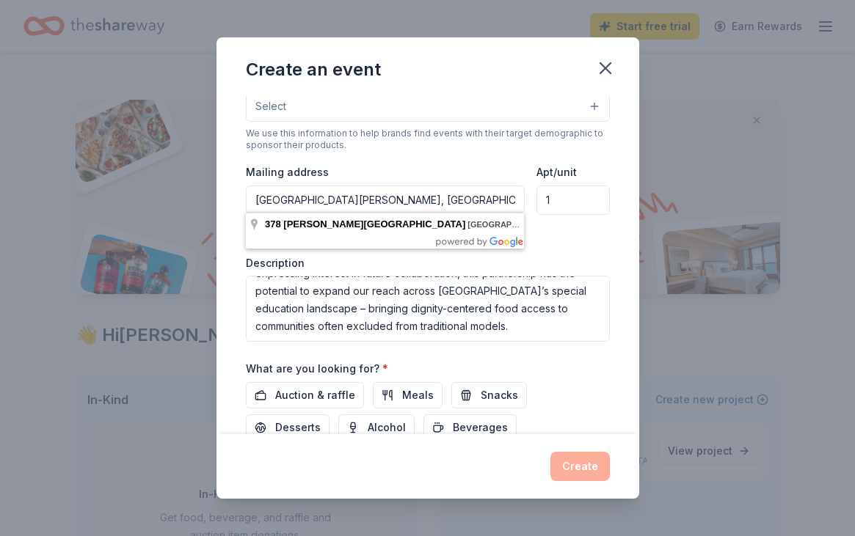
drag, startPoint x: 467, startPoint y: 195, endPoint x: 156, endPoint y: 161, distance: 312.2
click at [145, 185] on div "Create an event Event name * IAL Food justice event 22 /100 Event website Atten…" at bounding box center [427, 268] width 855 height 536
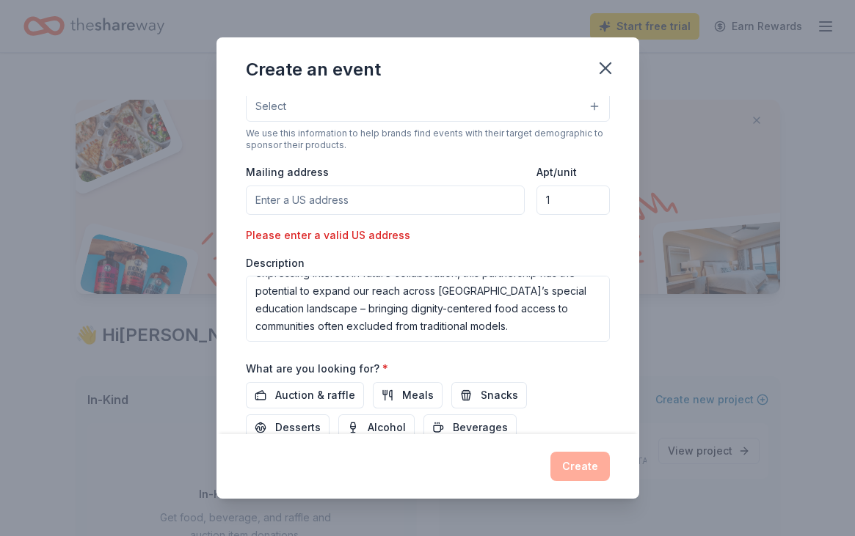
click at [306, 248] on div "Event type * Health & wellness Performing & visual arts Food & drink Demographi…" at bounding box center [428, 159] width 364 height 365
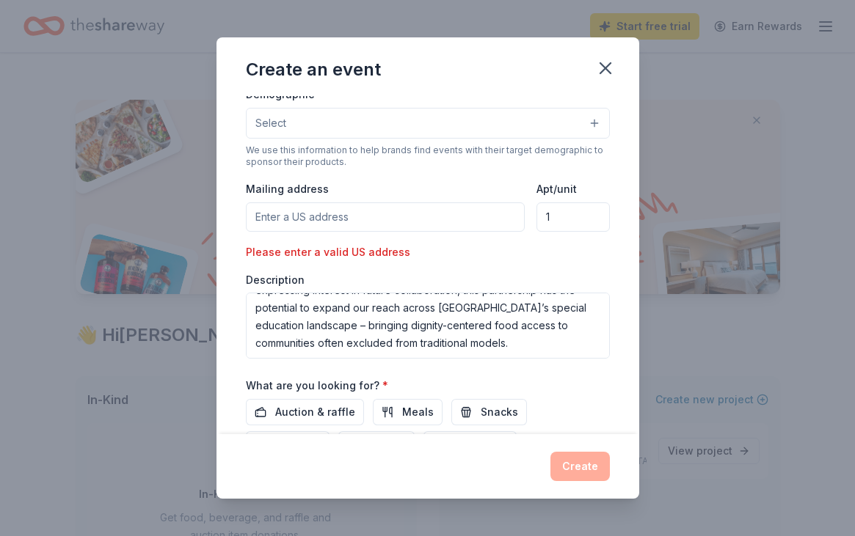
scroll to position [292, 0]
click at [310, 217] on input "Mailing address" at bounding box center [385, 217] width 279 height 29
click at [335, 216] on input "378 thropp" at bounding box center [385, 217] width 279 height 29
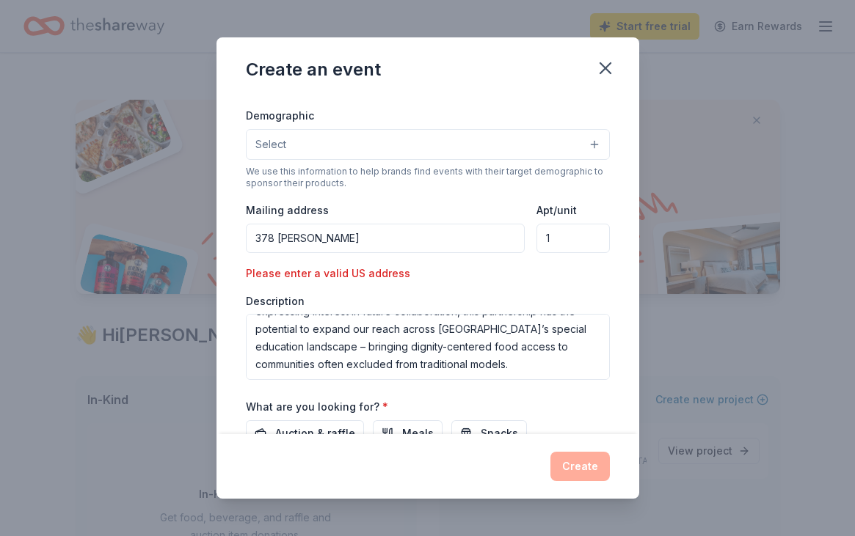
scroll to position [274, 0]
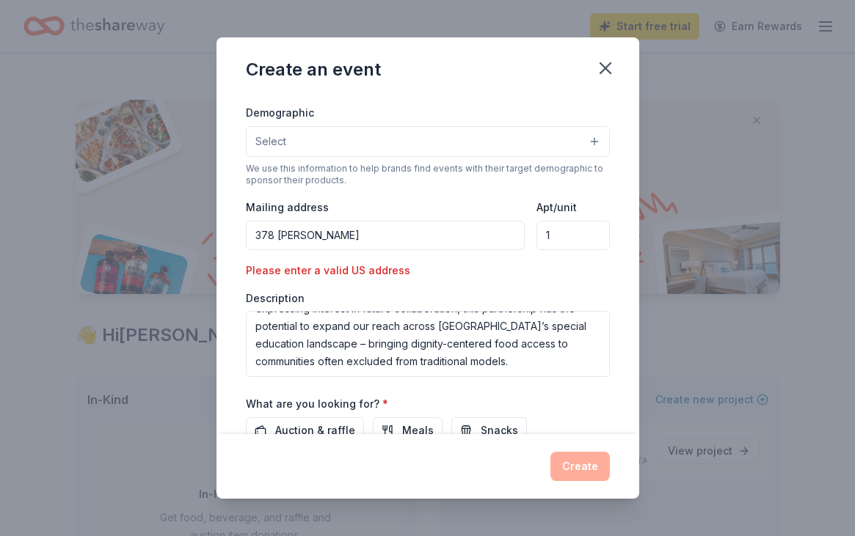
click at [353, 232] on input "378 thropp" at bounding box center [385, 235] width 279 height 29
click at [559, 261] on div "Event type * Health & wellness Performing & visual arts Food & drink Demographi…" at bounding box center [428, 194] width 364 height 365
click at [362, 282] on div "Event type * Health & wellness Performing & visual arts Food & drink Demographi…" at bounding box center [428, 194] width 364 height 365
click at [577, 472] on div "Create" at bounding box center [428, 466] width 364 height 29
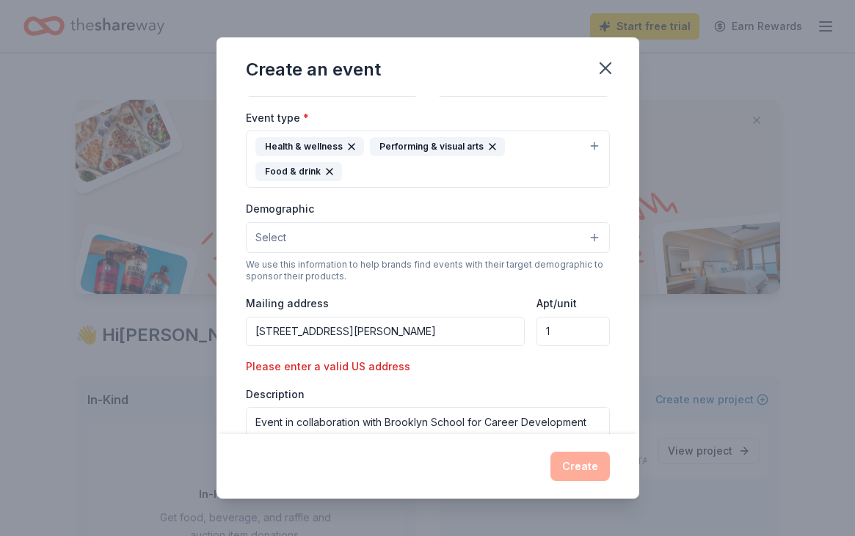
scroll to position [179, 0]
click at [464, 232] on button "Select" at bounding box center [428, 237] width 364 height 31
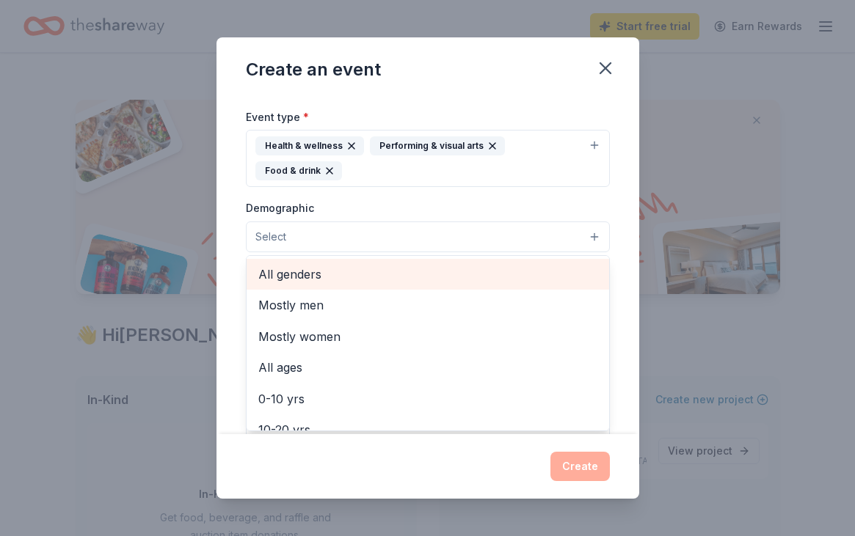
click at [439, 267] on span "All genders" at bounding box center [427, 274] width 339 height 19
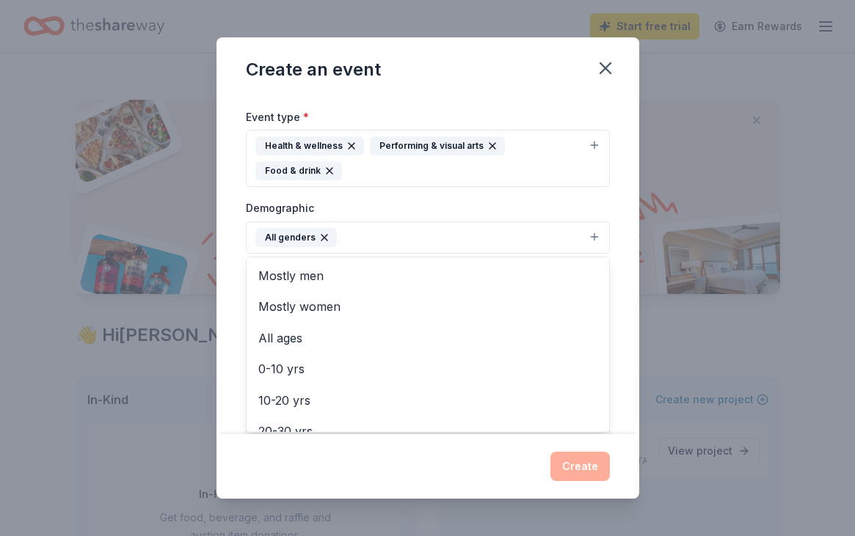
click at [498, 199] on div "Demographic All genders Mostly men Mostly women All ages 0-10 yrs 10-20 yrs 20-…" at bounding box center [428, 226] width 364 height 55
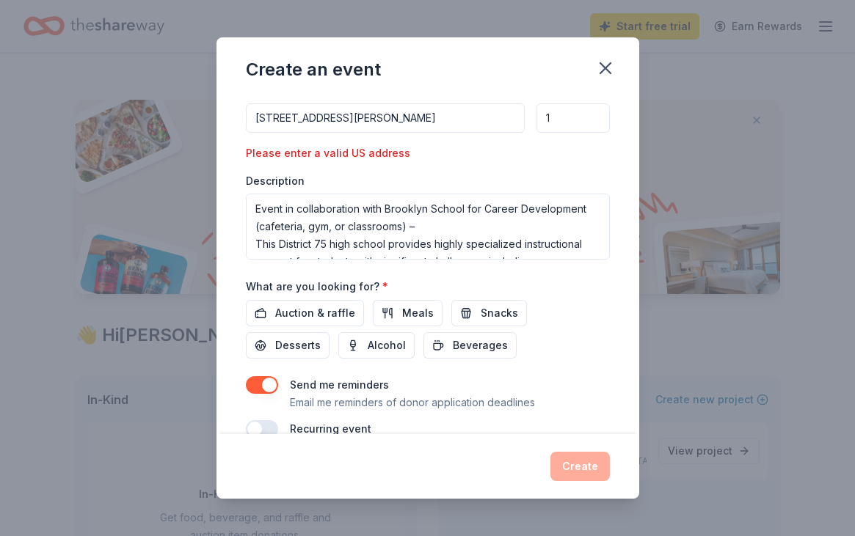
scroll to position [390, 0]
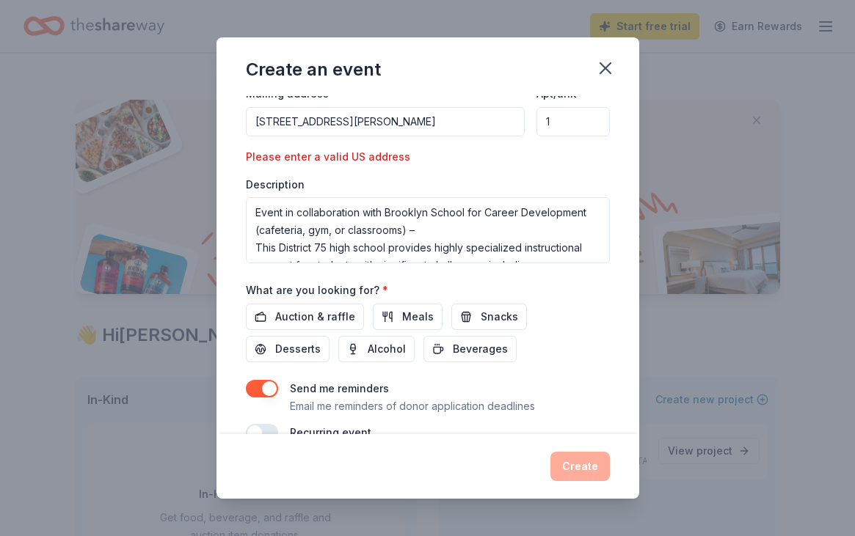
click at [271, 420] on div "Send me reminders Email me reminders of donor application deadlines Recurring e…" at bounding box center [428, 411] width 364 height 62
click at [271, 424] on button "button" at bounding box center [262, 433] width 32 height 18
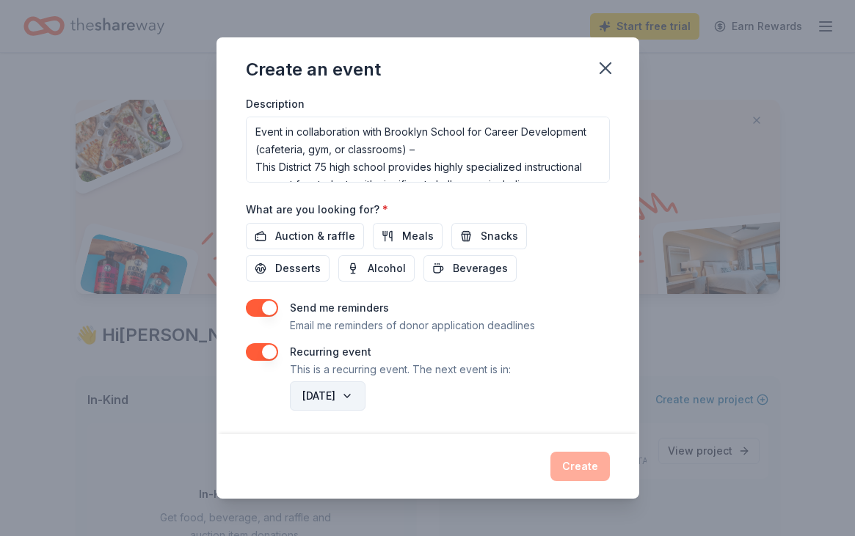
scroll to position [469, 0]
click at [318, 398] on button "October 2026" at bounding box center [328, 396] width 76 height 29
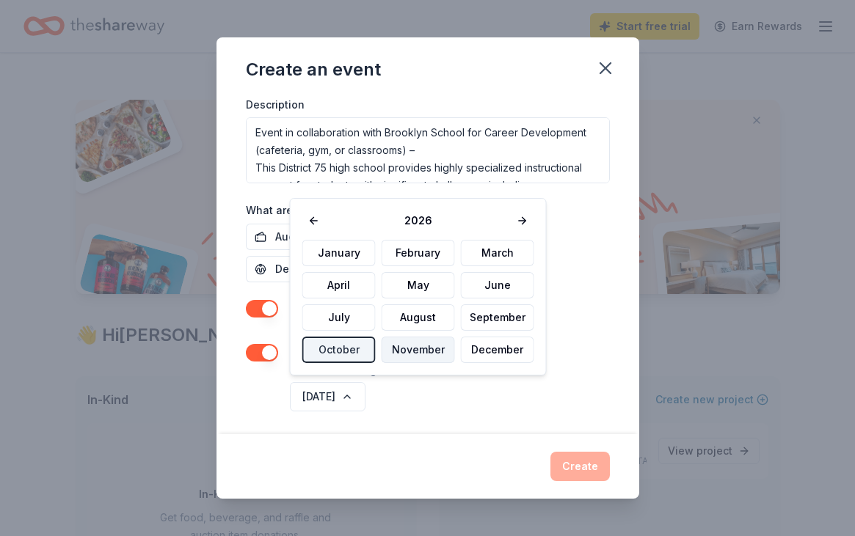
click at [424, 346] on button "November" at bounding box center [417, 350] width 73 height 26
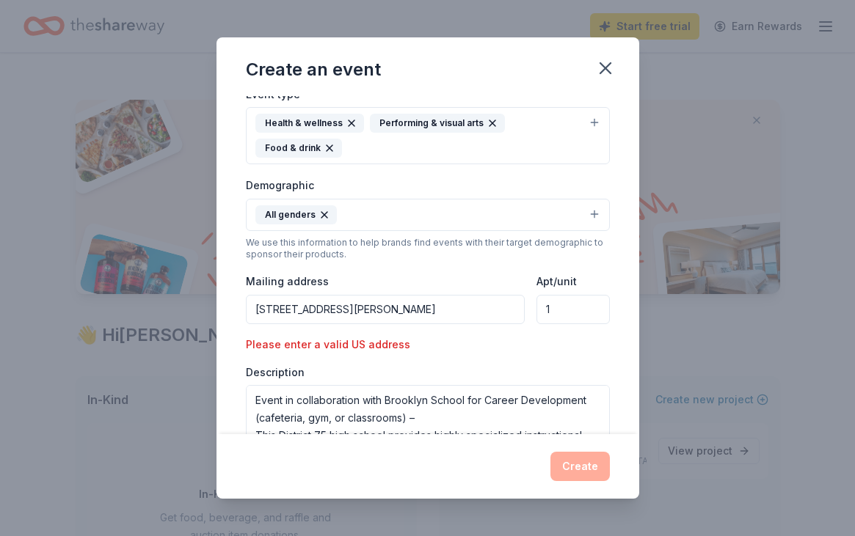
scroll to position [150, 0]
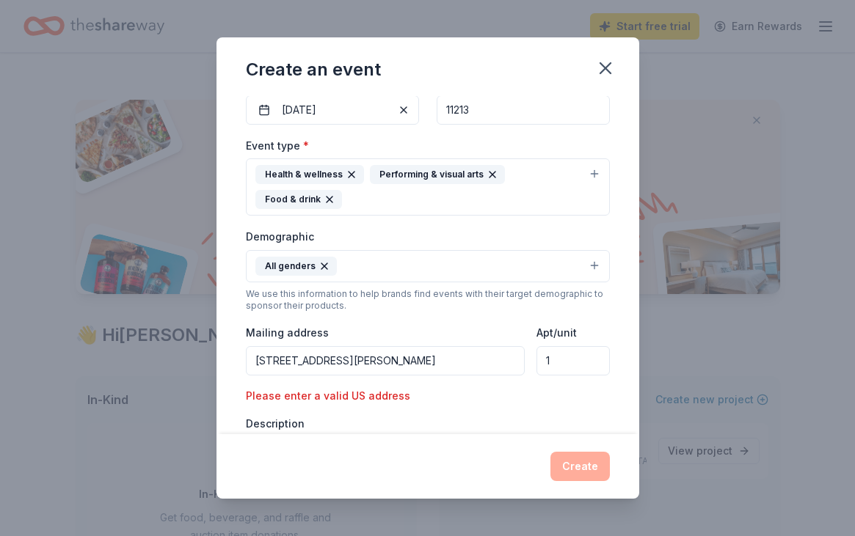
click at [454, 364] on input "378 Throop Avenue Brooklyn, NY, USA" at bounding box center [385, 360] width 279 height 29
click at [458, 406] on body "Start free trial Earn Rewards Access 3700 + in-kind donors Looking for product …" at bounding box center [427, 268] width 855 height 536
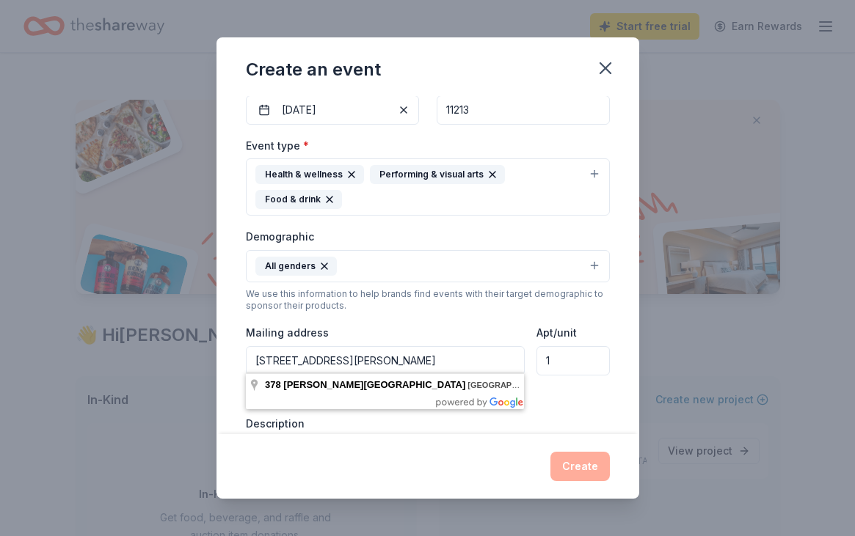
click at [460, 359] on input "378 Throop Avenue Brooklyn, NY, USA" at bounding box center [385, 360] width 279 height 29
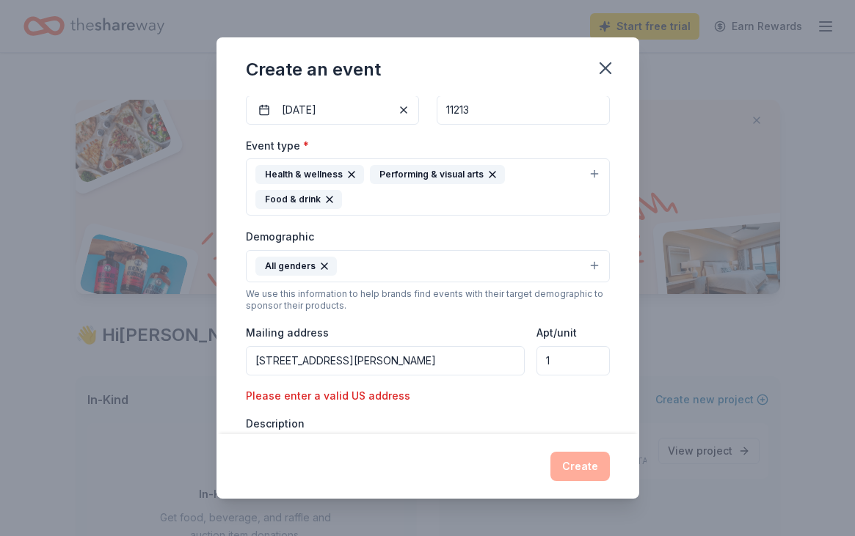
type input "378 Throop Avenue Brooklyn, NY, USA"
click at [559, 359] on input "1" at bounding box center [572, 360] width 73 height 29
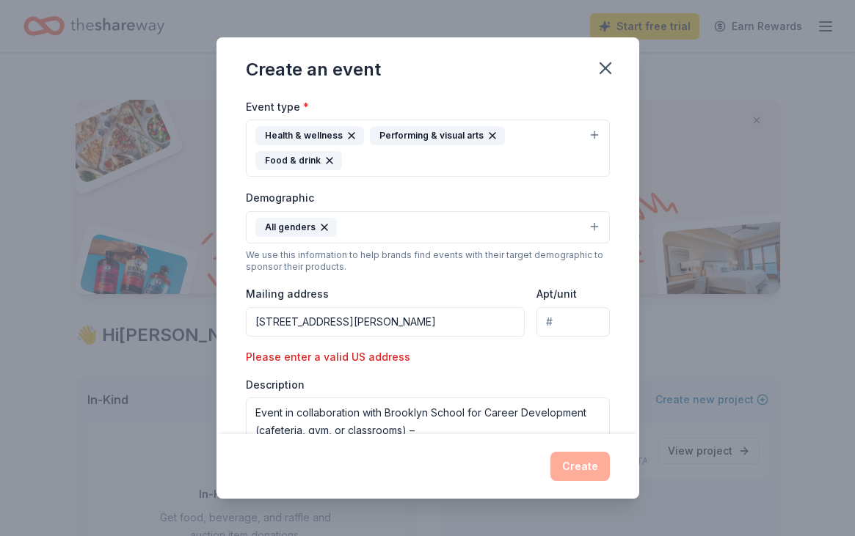
click at [588, 478] on div "Create" at bounding box center [428, 466] width 364 height 29
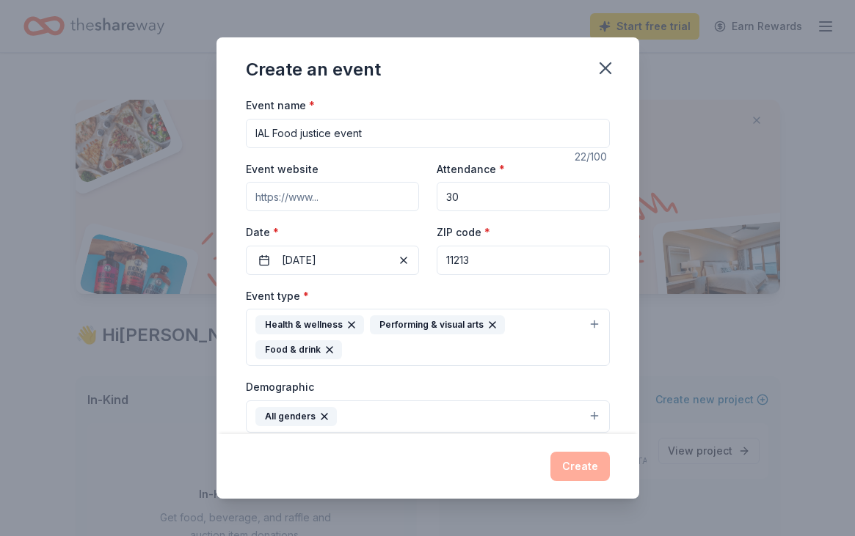
scroll to position [0, 0]
click at [376, 200] on input "Event website" at bounding box center [332, 196] width 173 height 29
paste input "http://ialata.org"
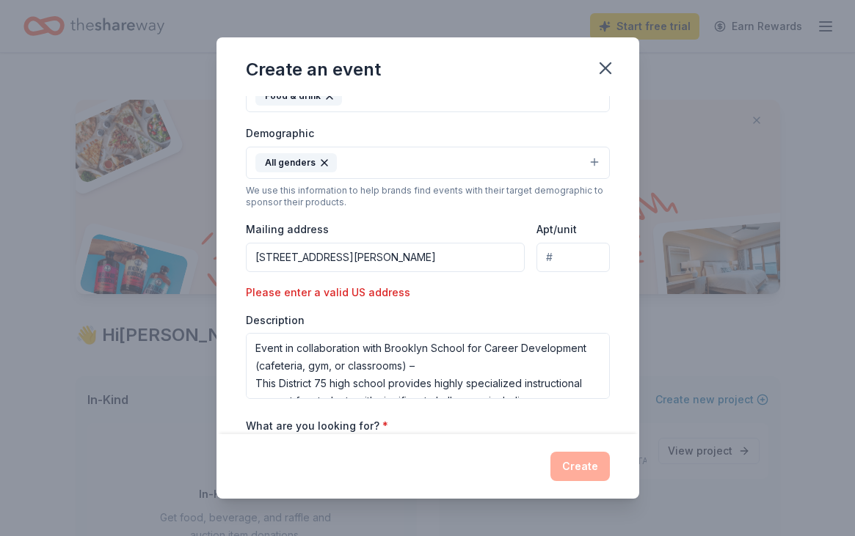
scroll to position [285, 0]
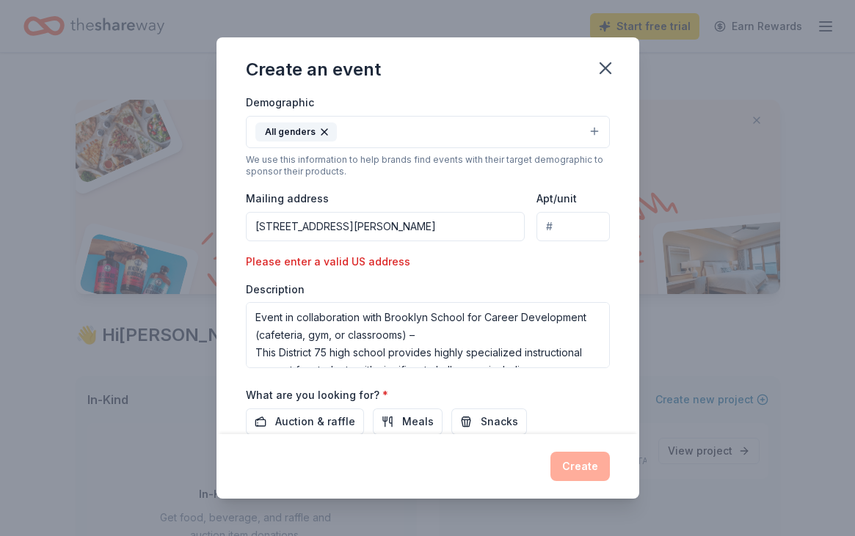
type input "http://ialata.org"
click at [454, 226] on input "378 Throop Avenue Brooklyn, NY, USA" at bounding box center [385, 226] width 279 height 29
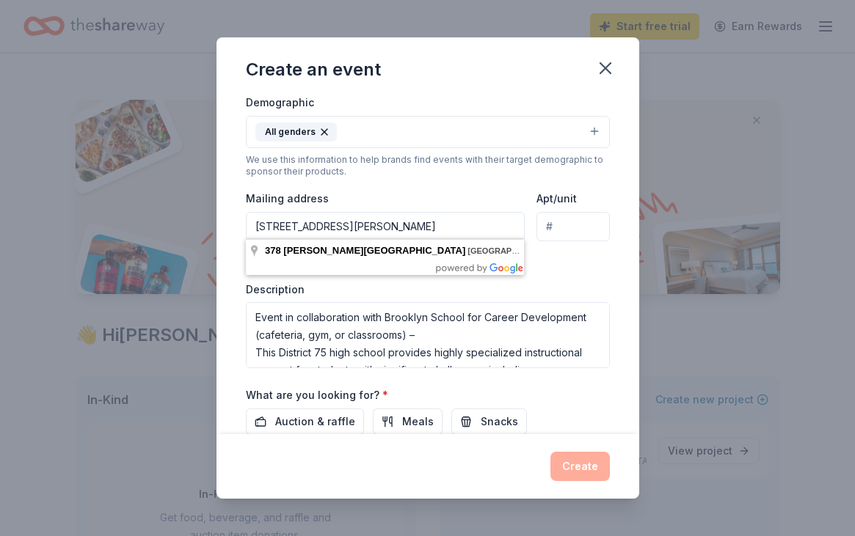
click at [460, 265] on body "Start free trial Earn Rewards Access 3700 + in-kind donors Looking for product …" at bounding box center [427, 268] width 855 height 536
click at [453, 219] on input "378 Throop Avenue Brooklyn, NY, USA" at bounding box center [385, 226] width 279 height 29
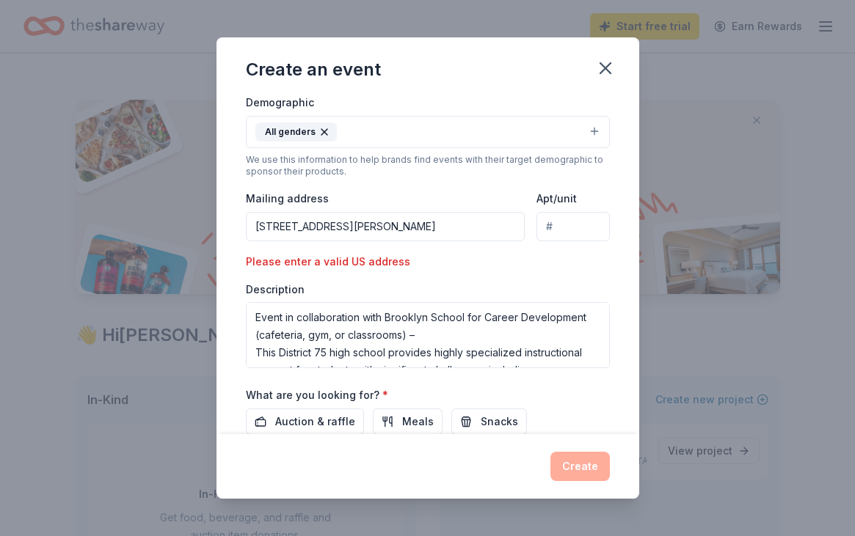
type input "378 Throop Avenue Brooklyn, NY, USA"
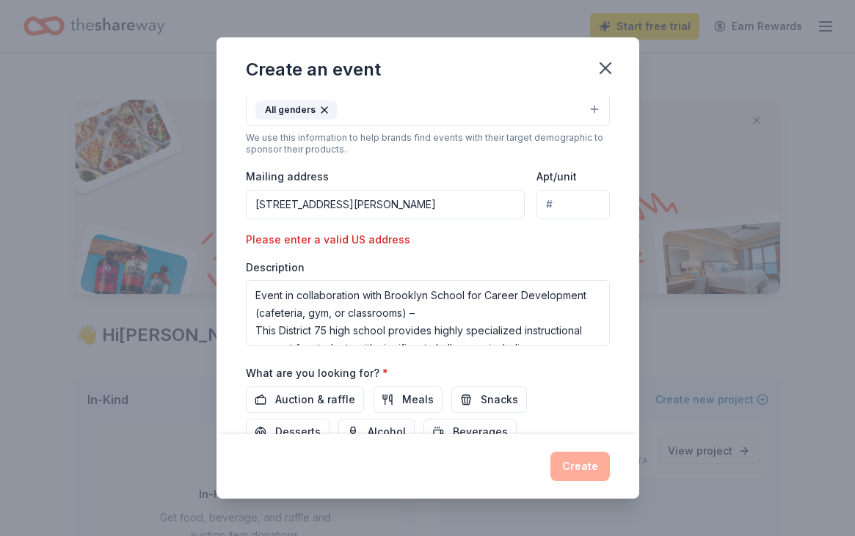
click at [593, 466] on div "Create" at bounding box center [428, 466] width 364 height 29
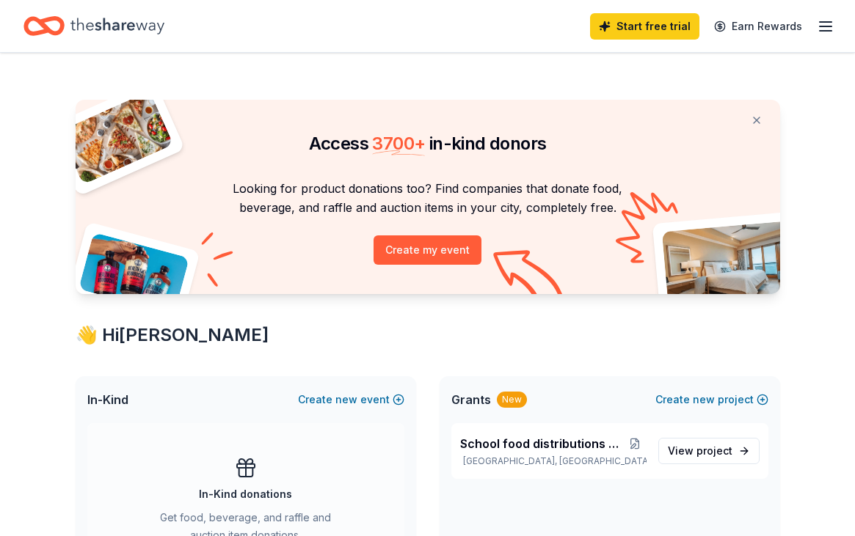
scroll to position [318, 0]
